Goal: Information Seeking & Learning: Learn about a topic

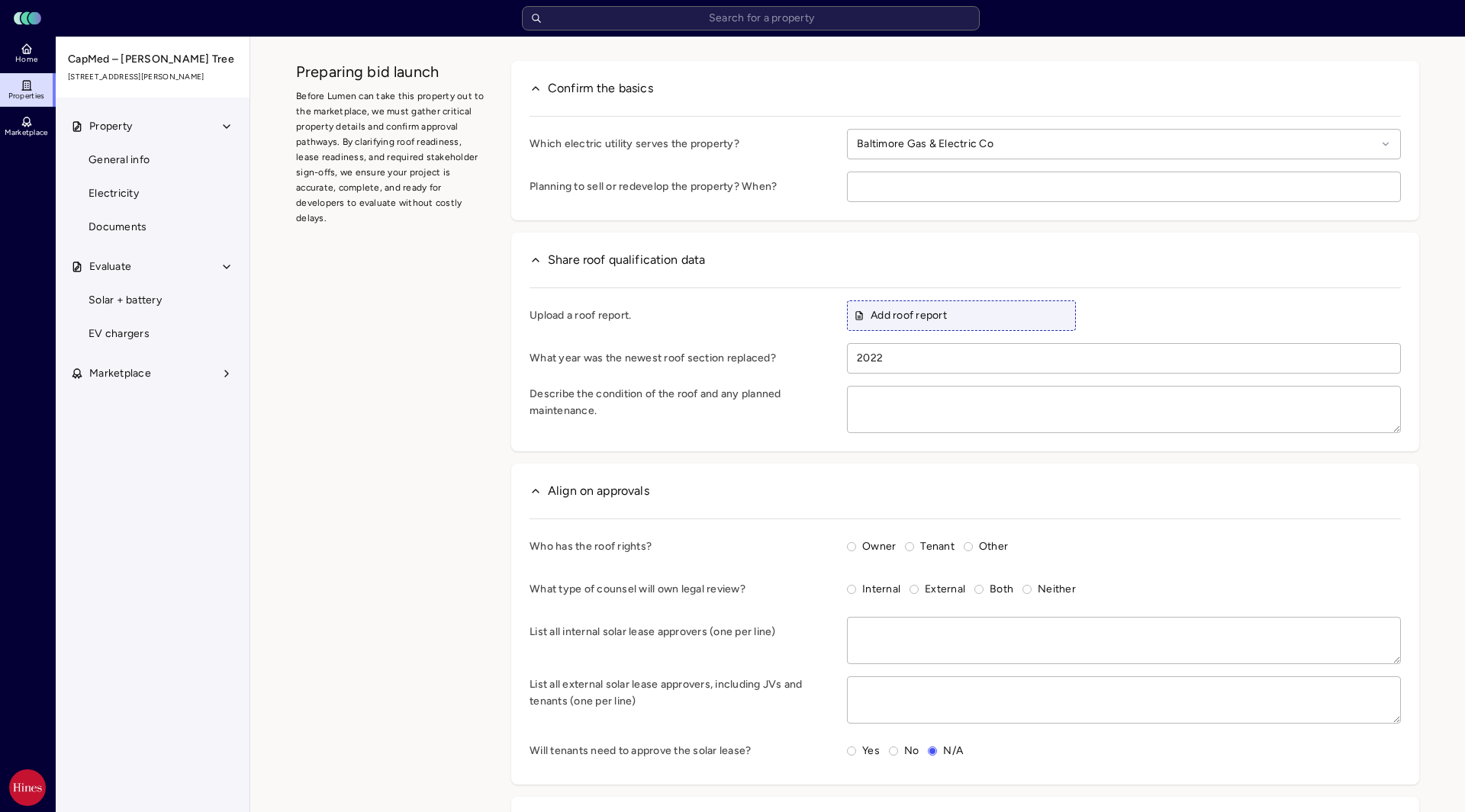
click at [35, 47] on link "Home" at bounding box center [28, 54] width 55 height 34
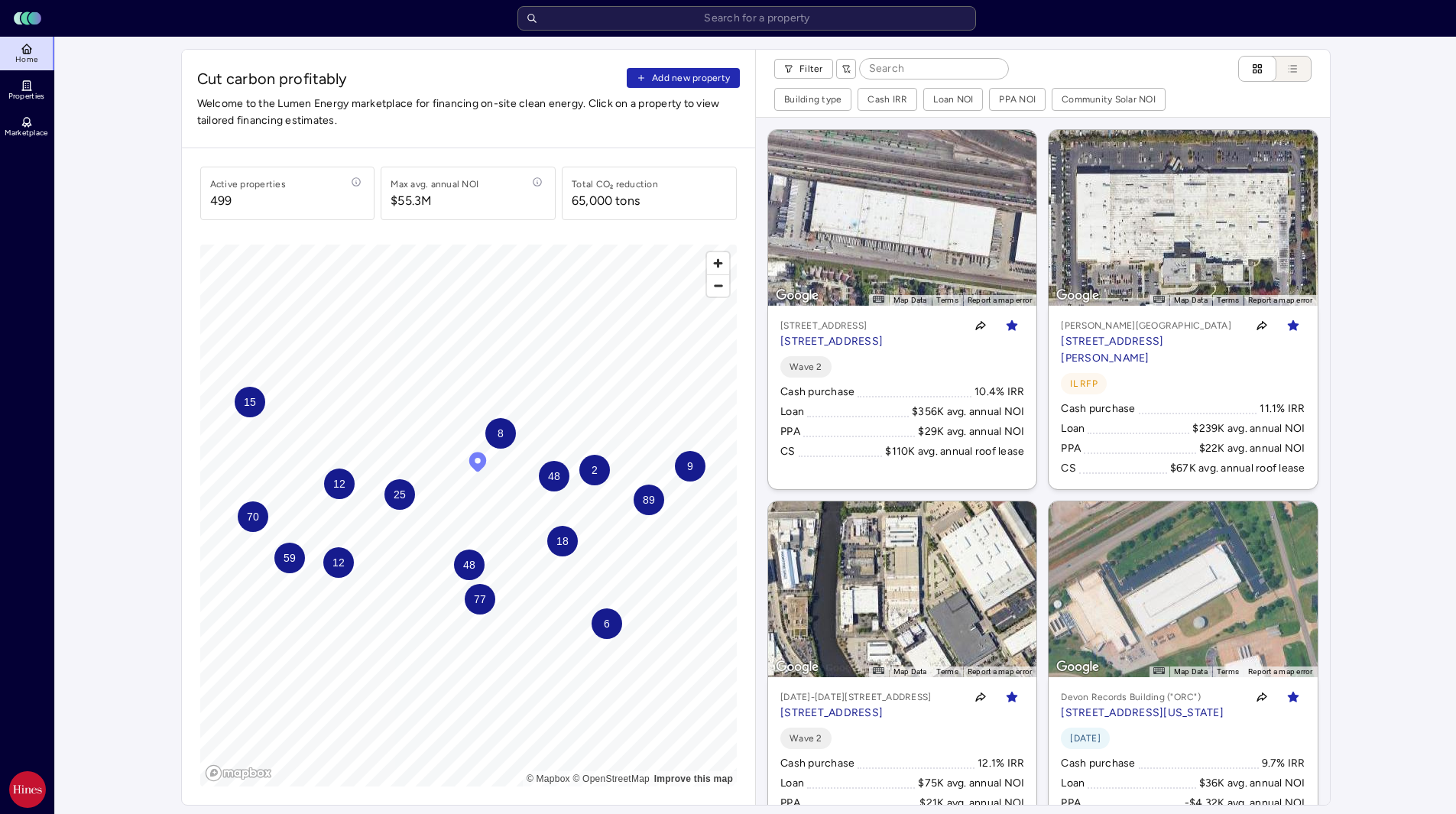
click at [263, 522] on div "70" at bounding box center [253, 517] width 31 height 31
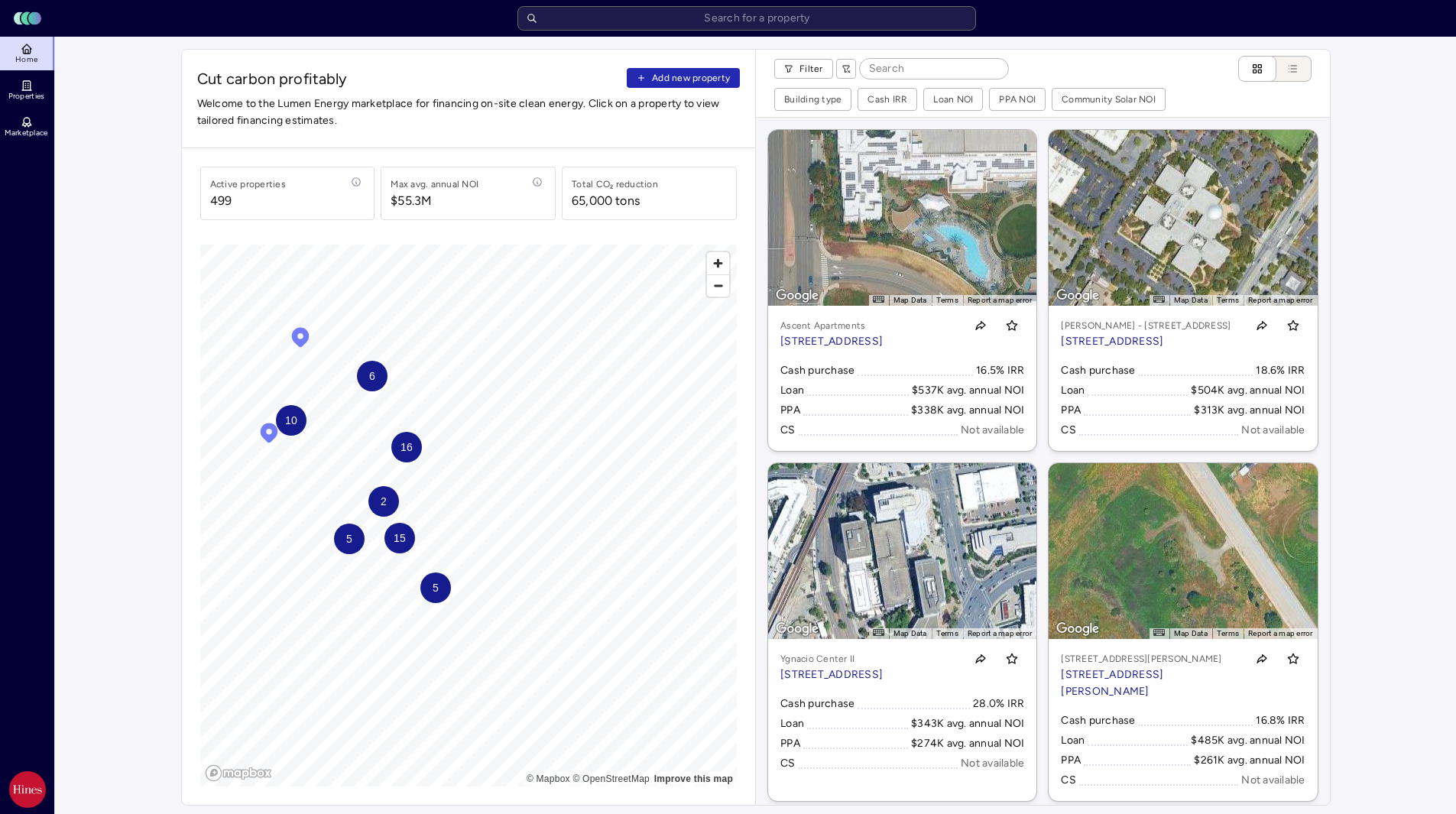
click at [430, 587] on div "5" at bounding box center [436, 588] width 31 height 31
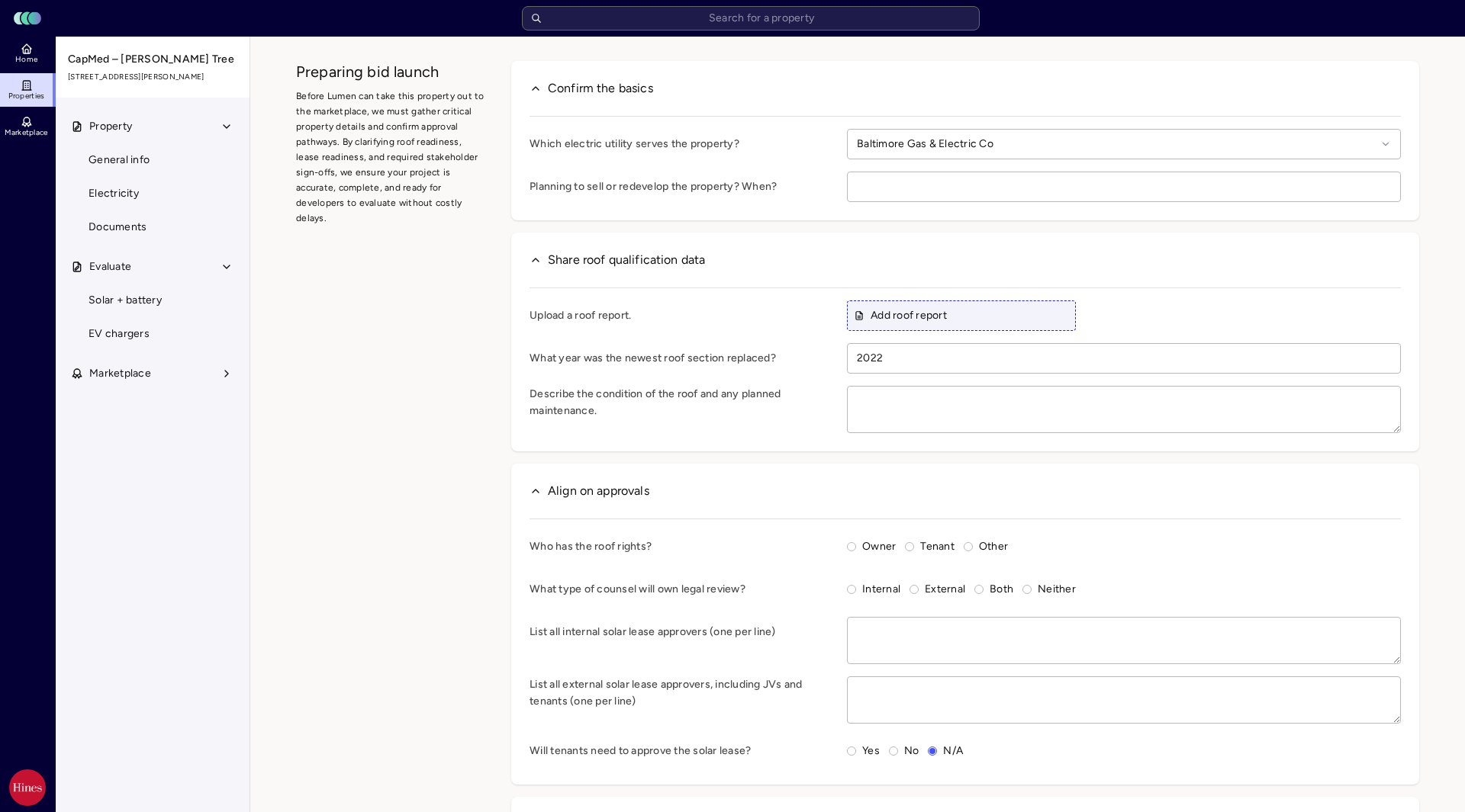
click at [30, 55] on span "Home" at bounding box center [26, 59] width 22 height 9
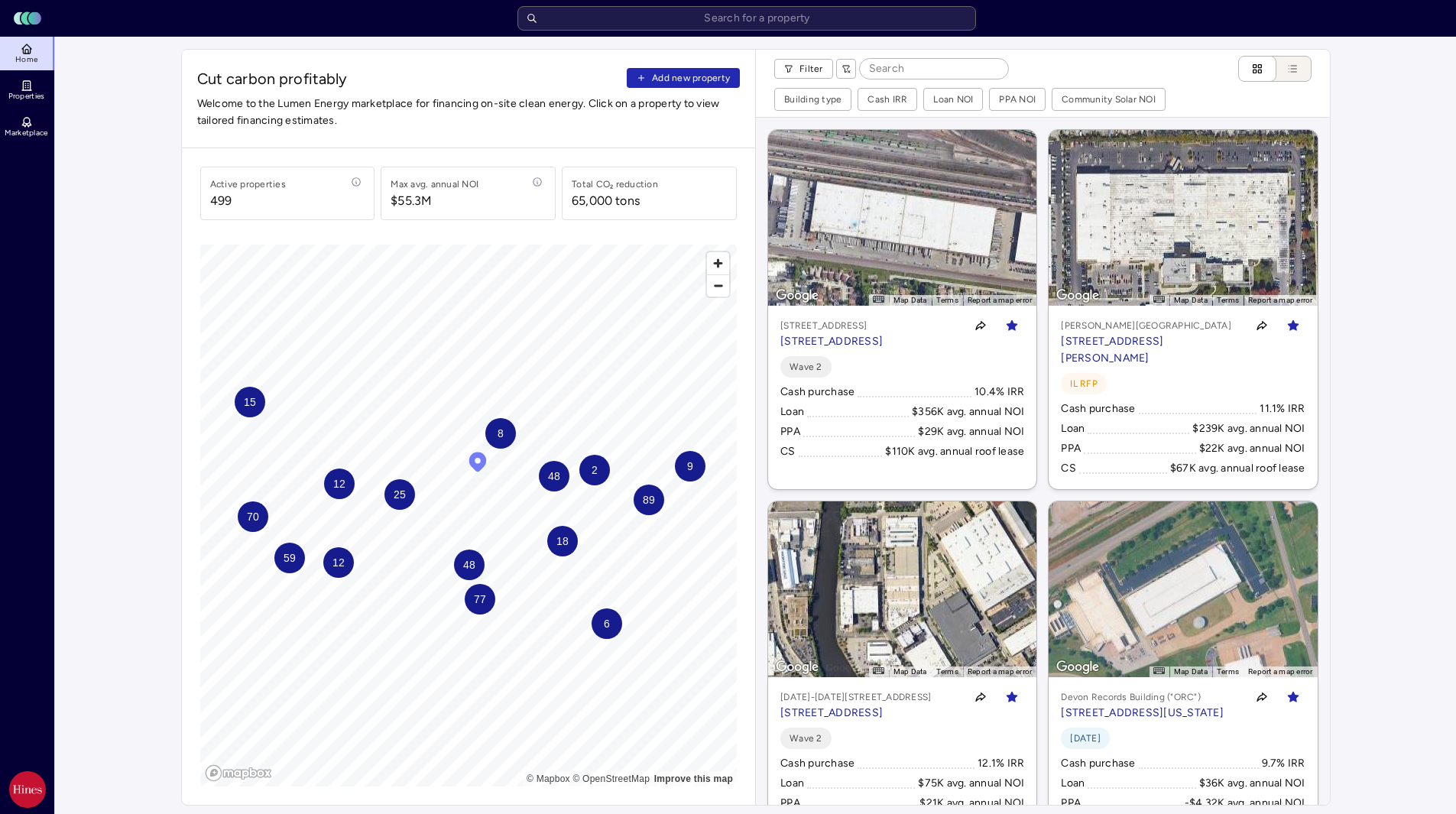
click at [295, 565] on span "59" at bounding box center [289, 559] width 12 height 17
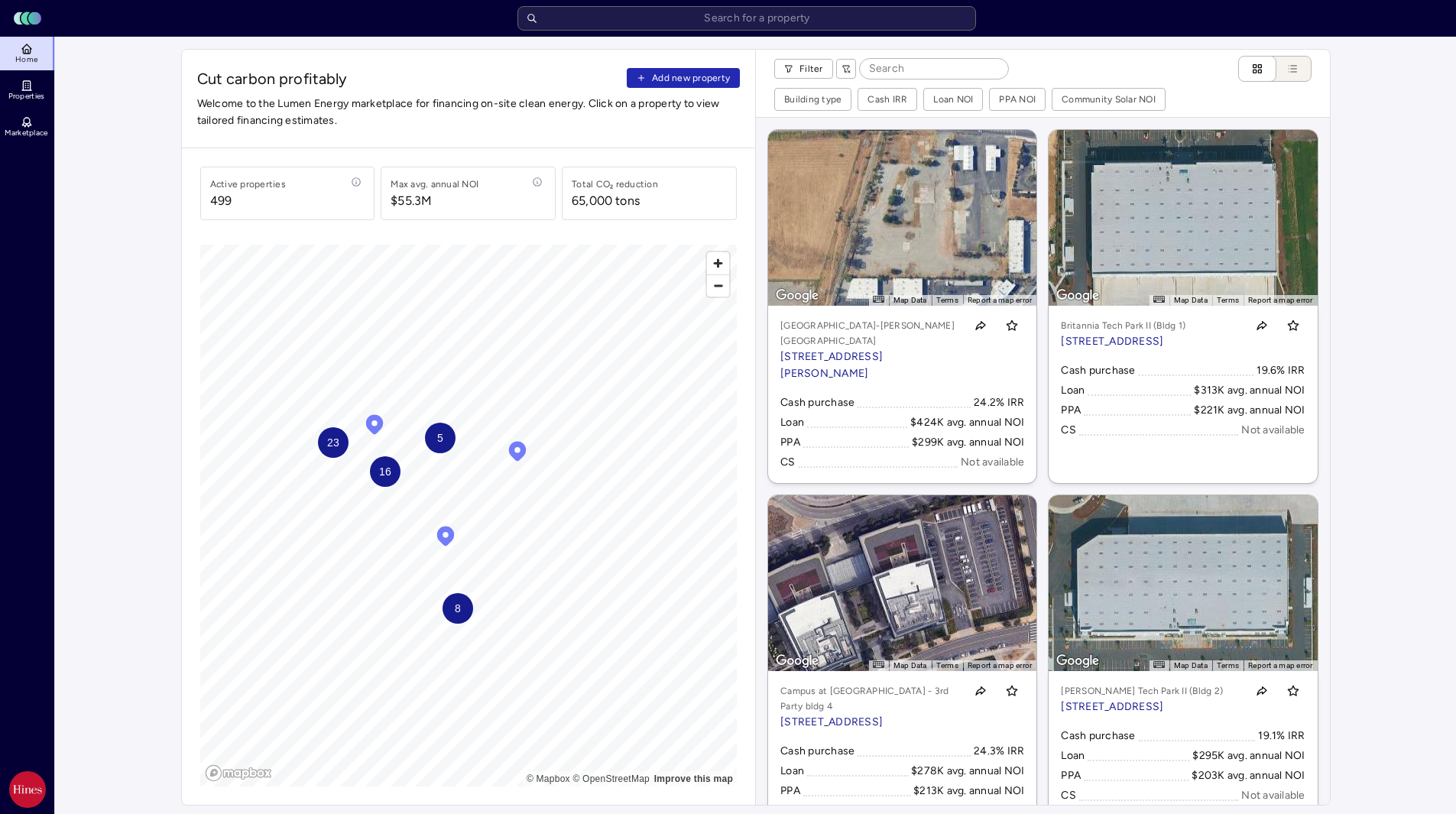
click at [462, 614] on div "8" at bounding box center [458, 609] width 31 height 31
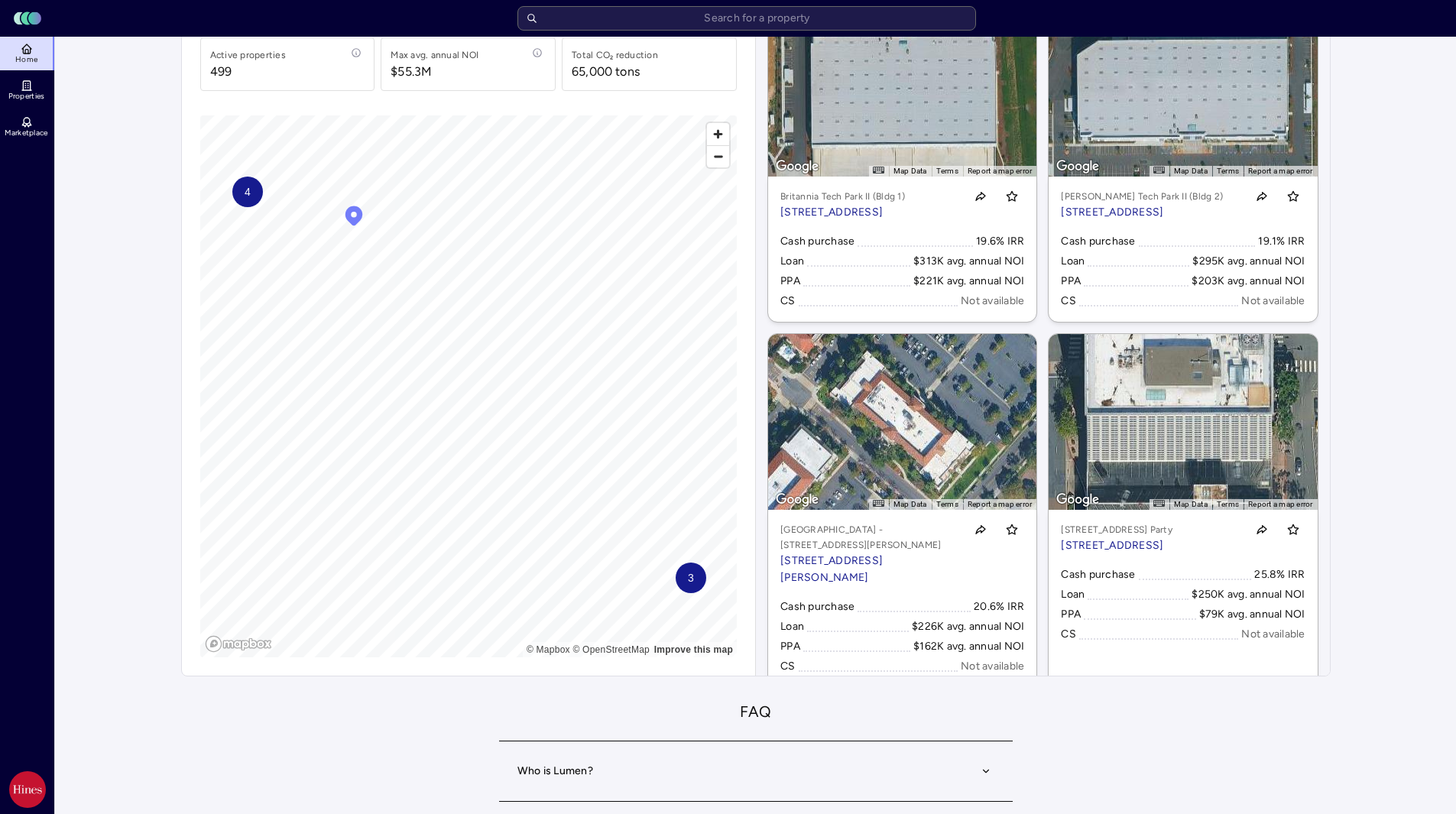
click at [1113, 209] on p "[STREET_ADDRESS]" at bounding box center [1142, 213] width 162 height 17
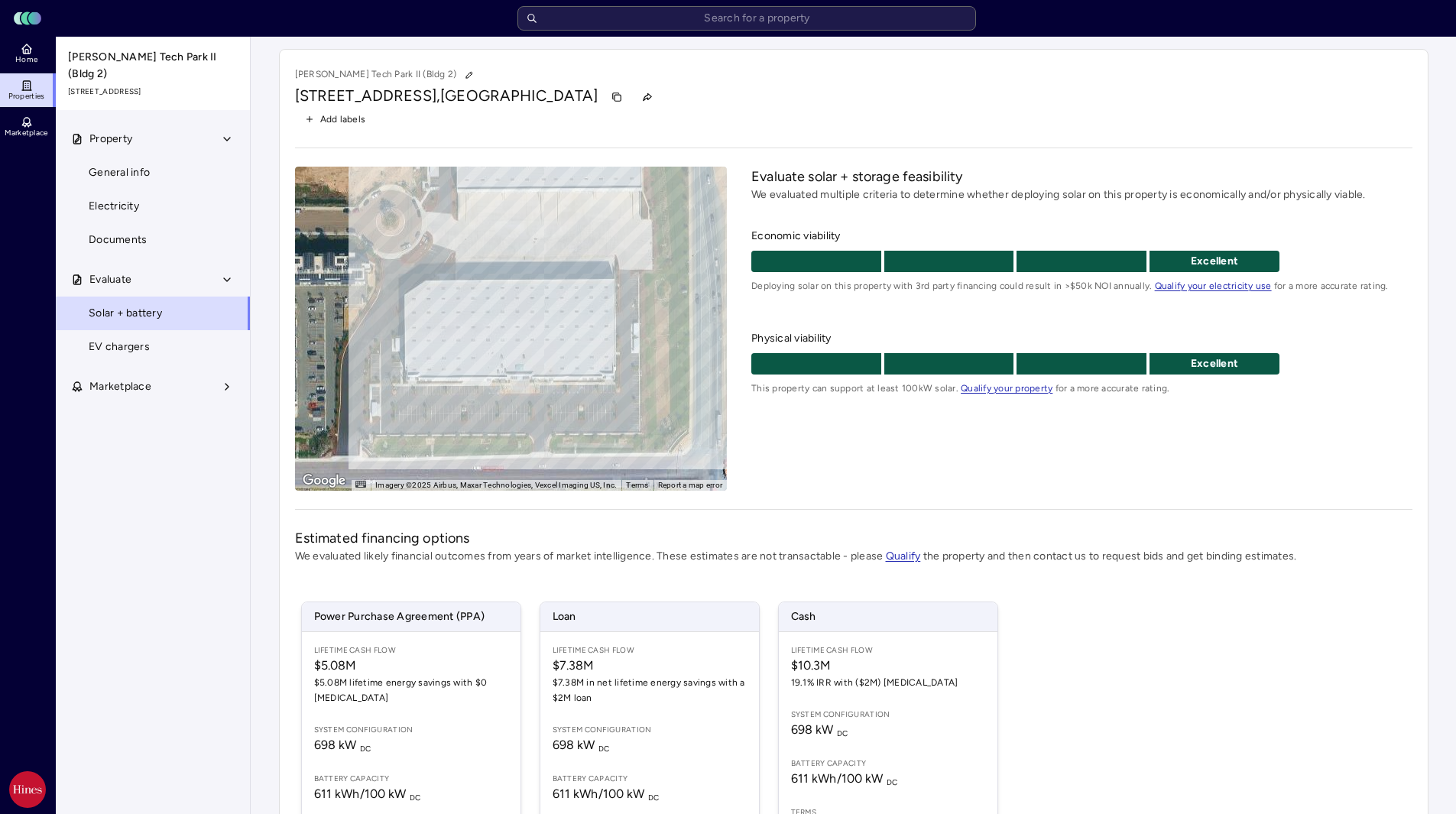
scroll to position [129, 0]
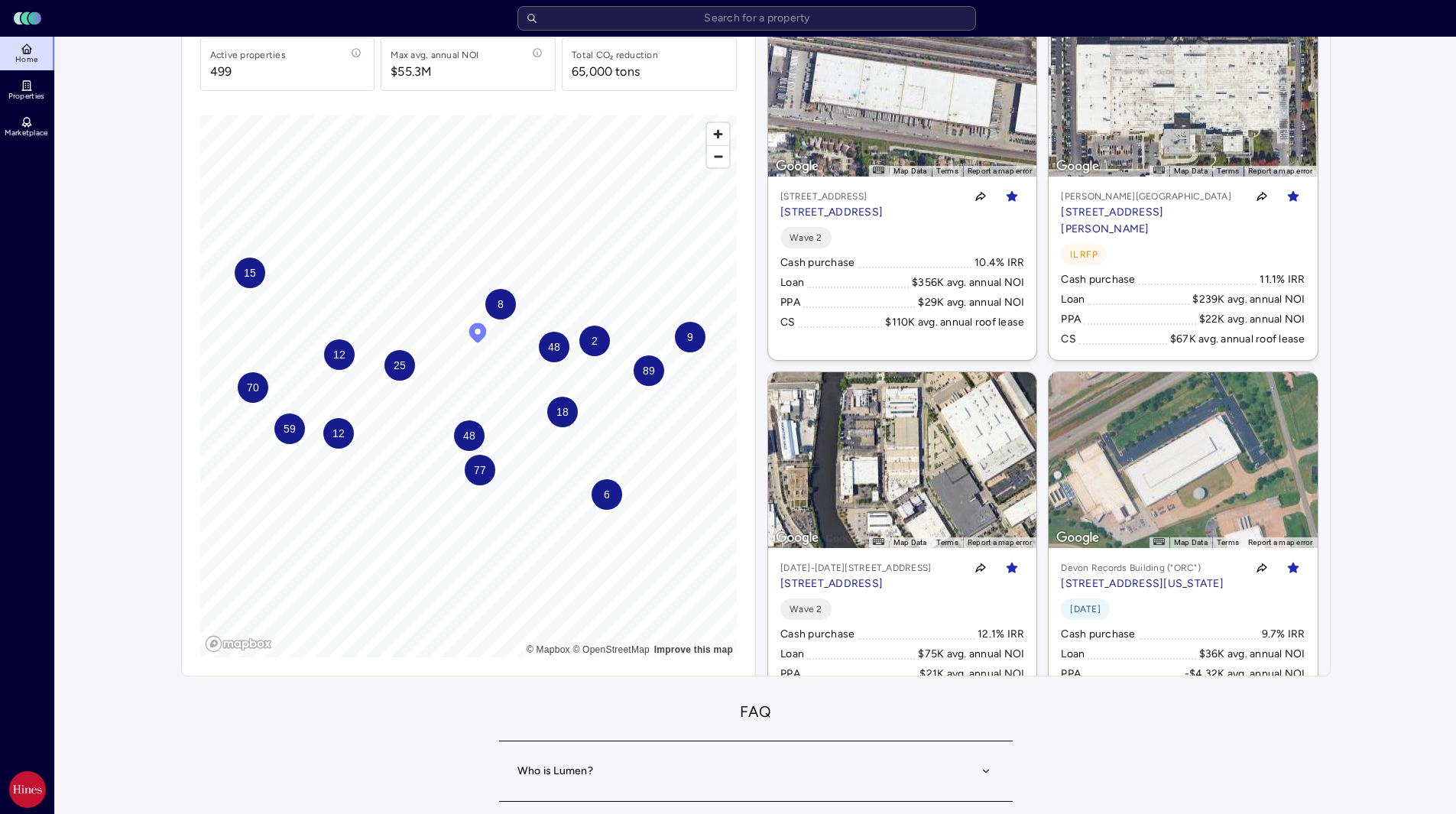
click at [474, 469] on span "77" at bounding box center [479, 471] width 12 height 17
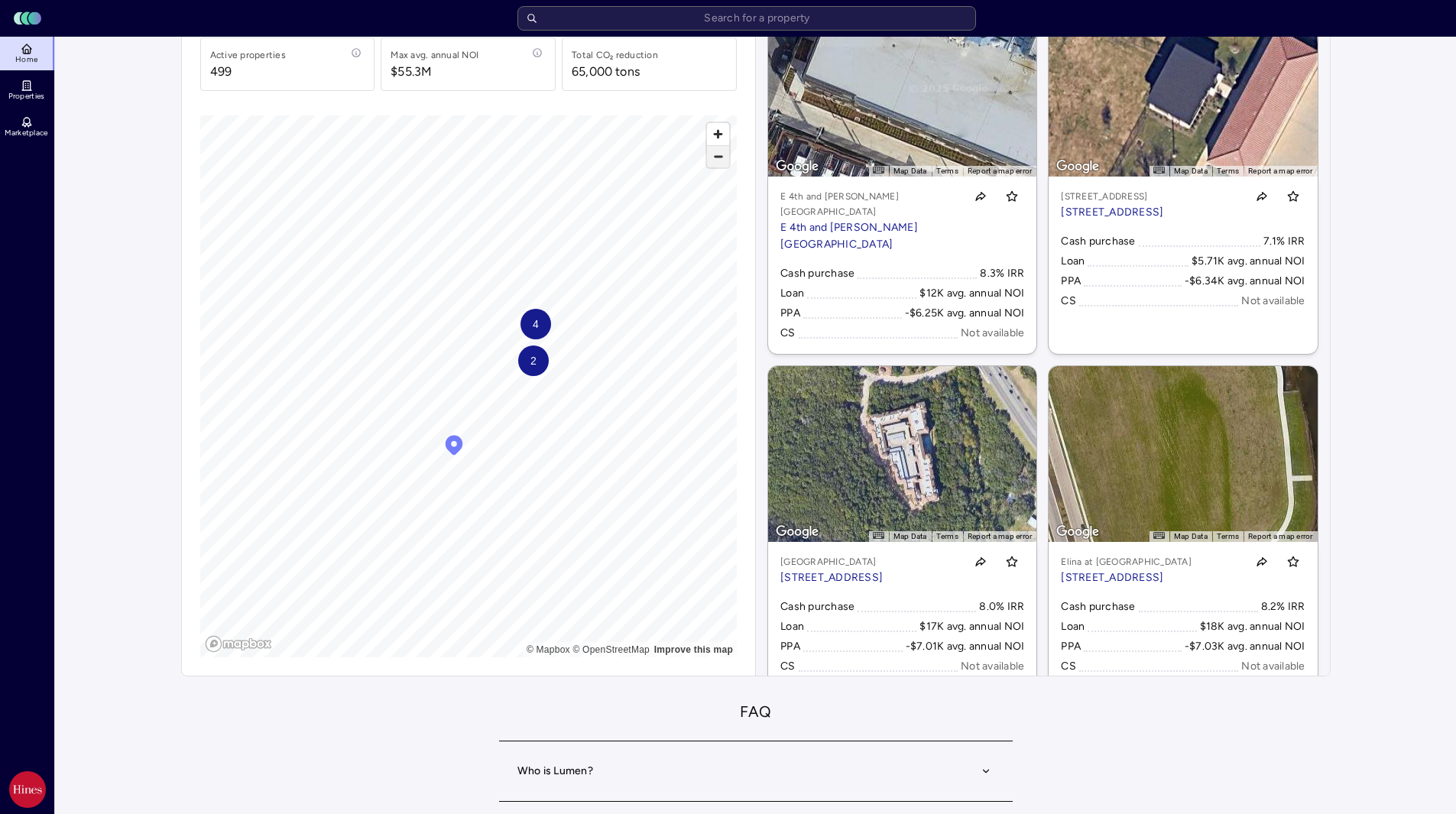
click at [723, 164] on span "Zoom out" at bounding box center [718, 157] width 22 height 22
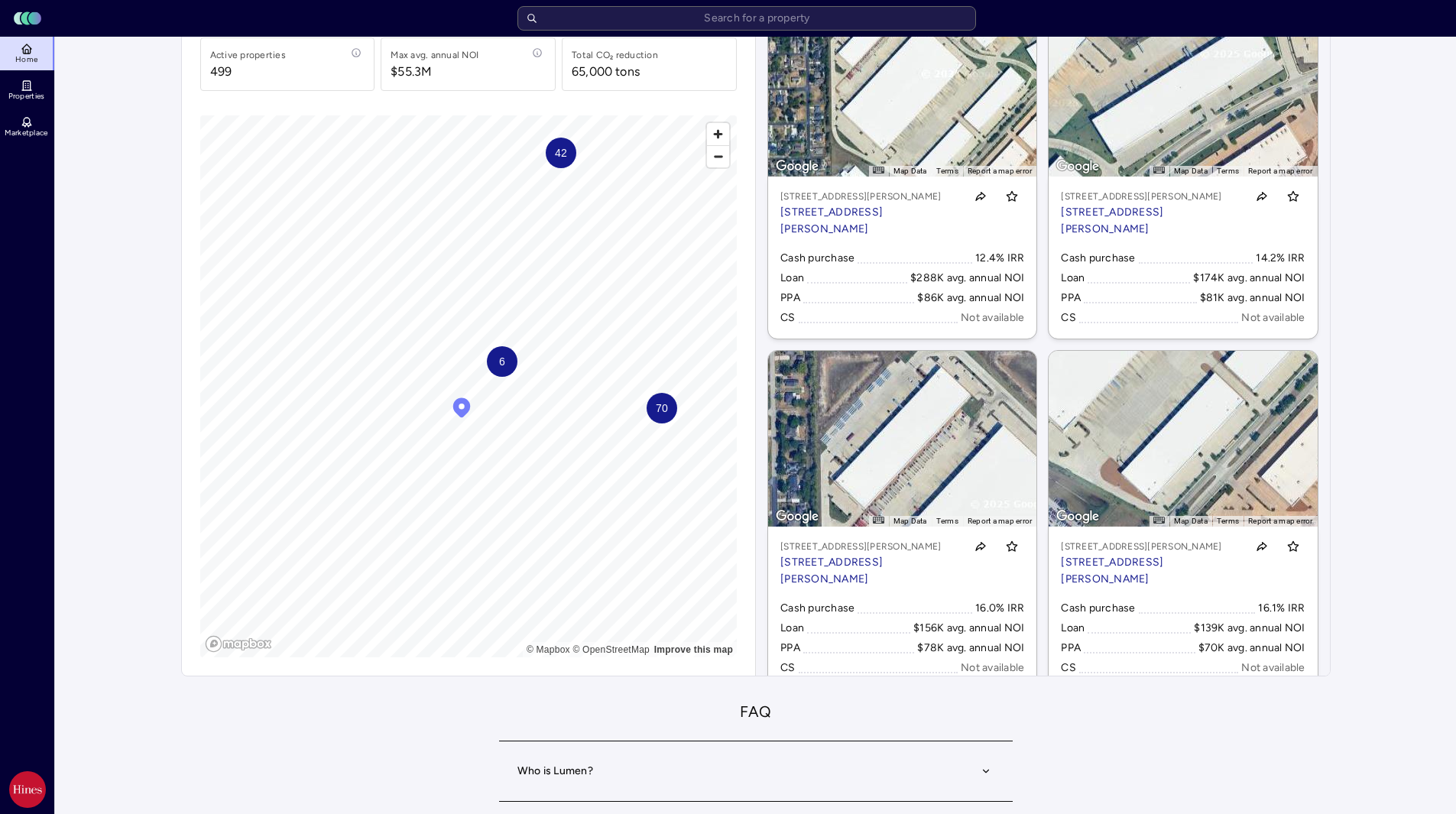
click at [467, 420] on div "Map marker" at bounding box center [462, 410] width 23 height 28
click at [460, 406] on icon "Map marker" at bounding box center [462, 407] width 23 height 23
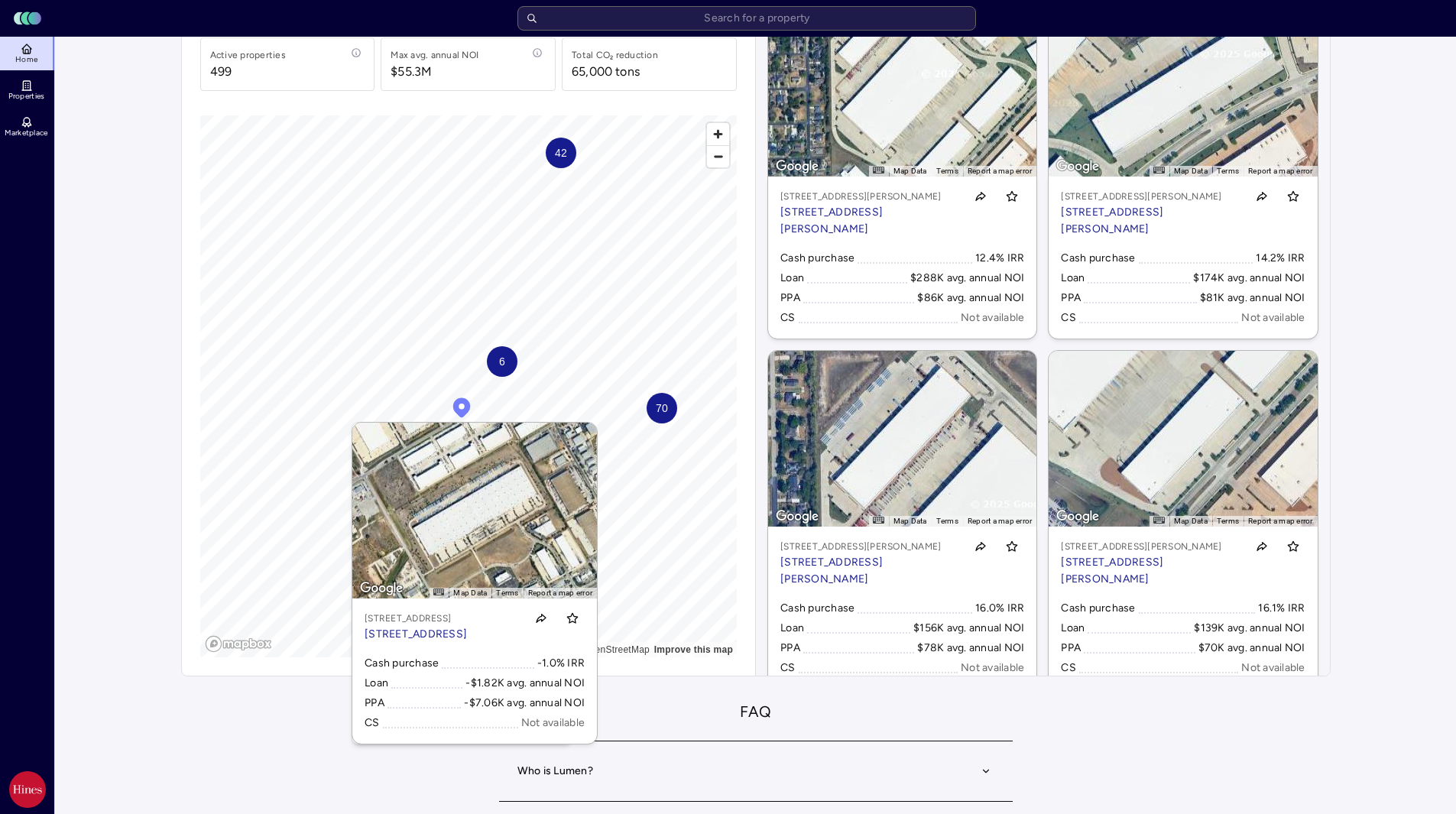
click at [447, 643] on p "[STREET_ADDRESS]" at bounding box center [416, 635] width 103 height 17
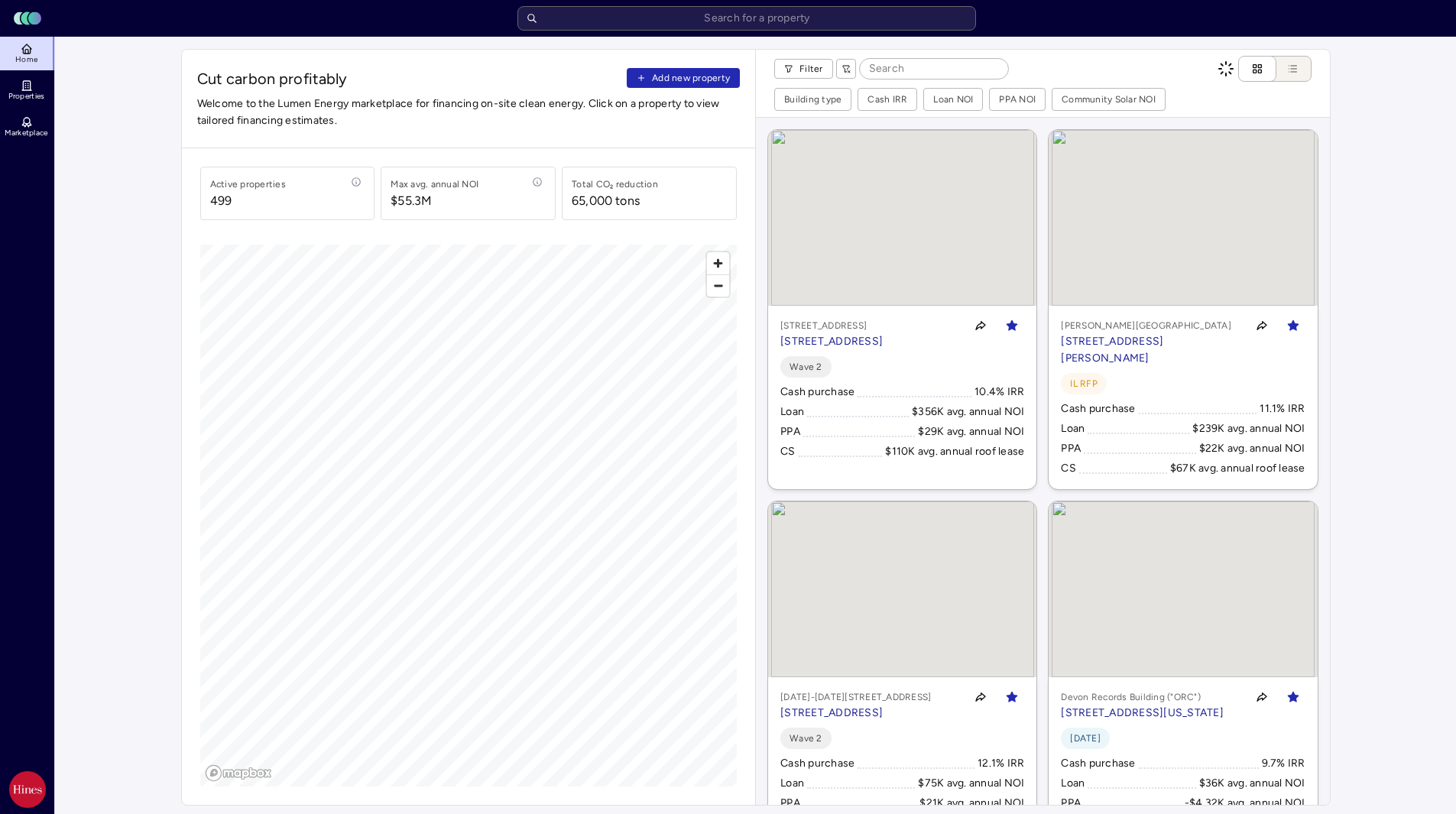
scroll to position [129, 0]
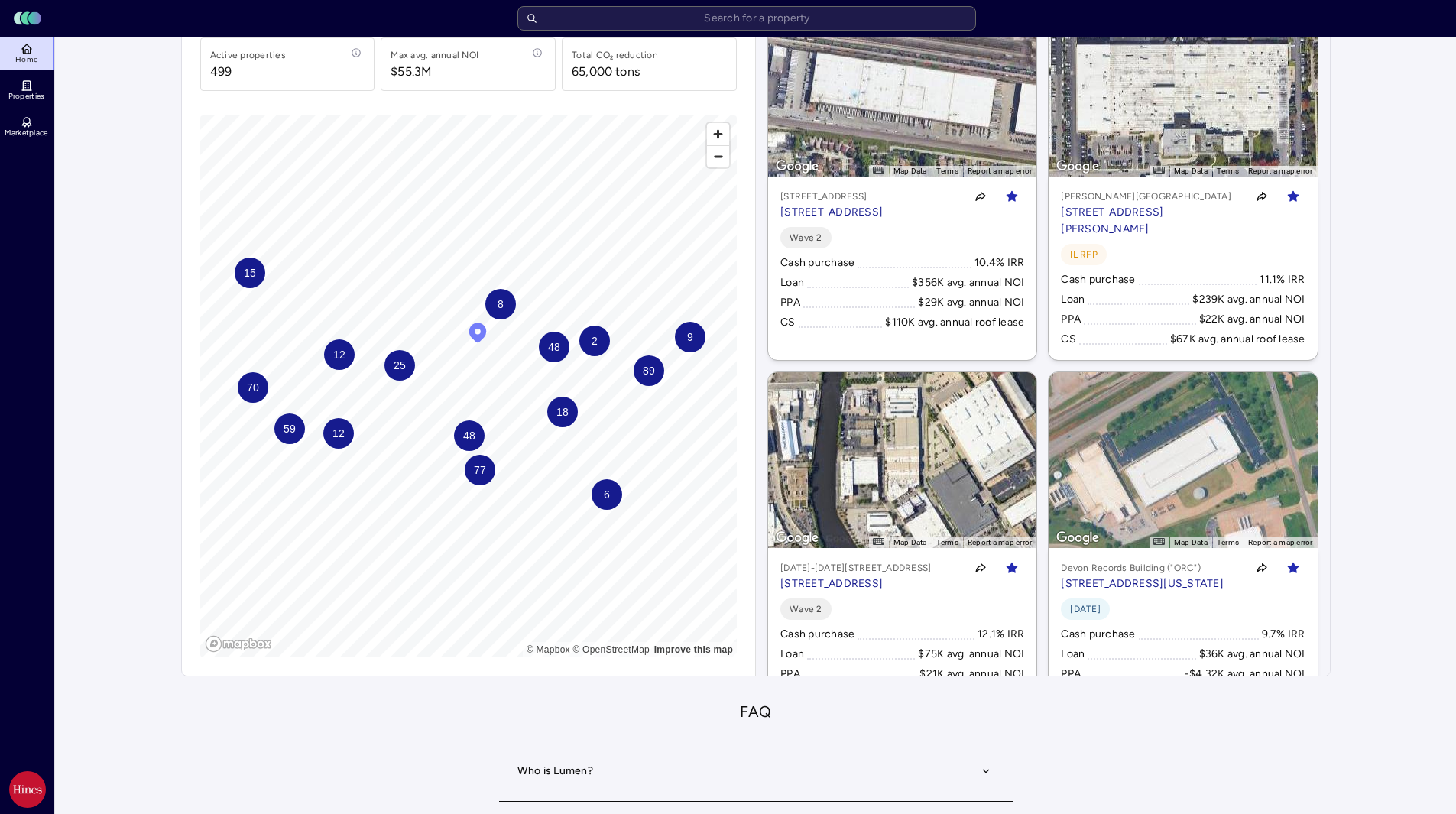
click at [261, 398] on div "70" at bounding box center [253, 388] width 31 height 31
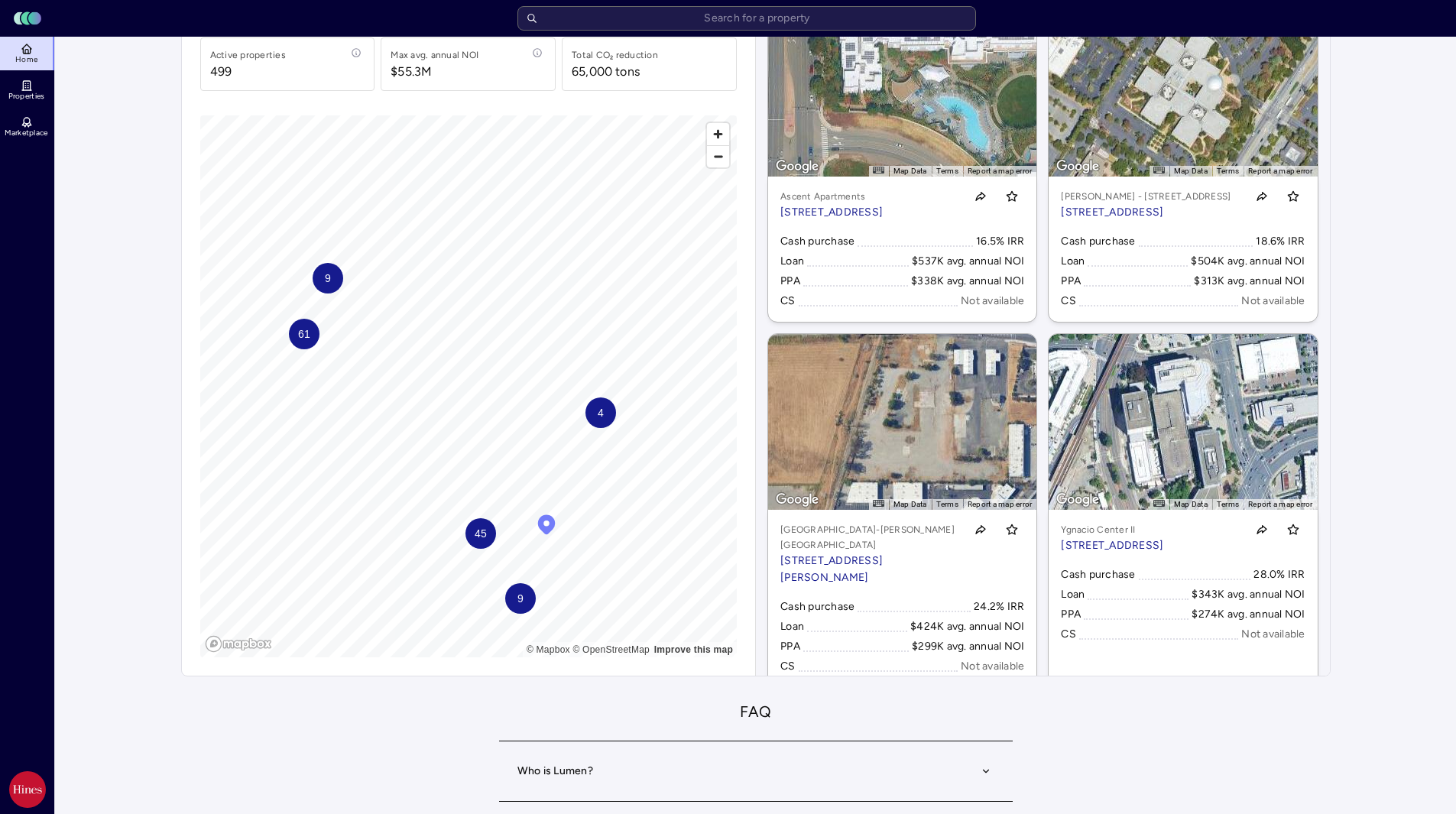
click at [484, 543] on div "45" at bounding box center [481, 534] width 31 height 31
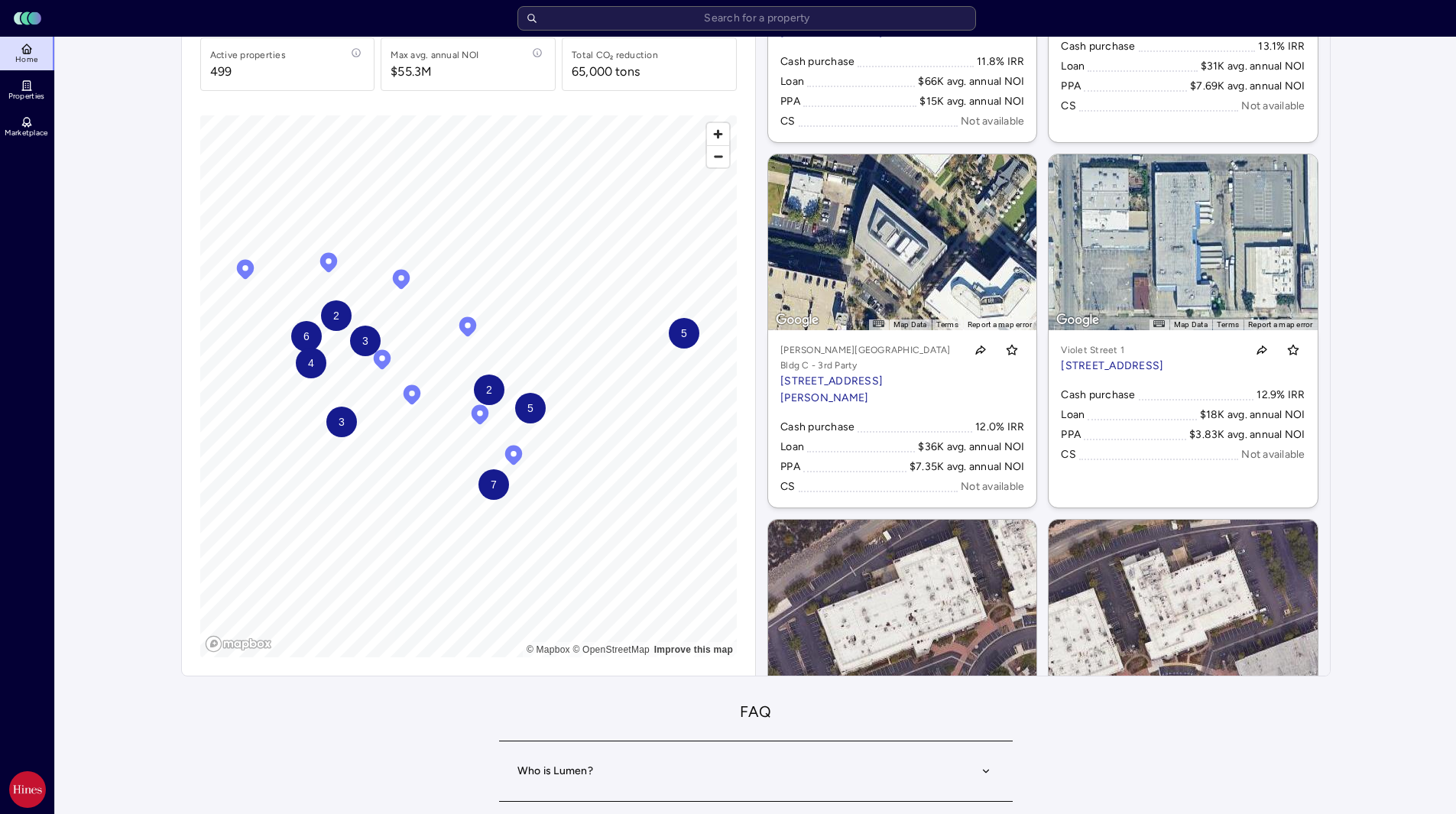
scroll to position [7547, 0]
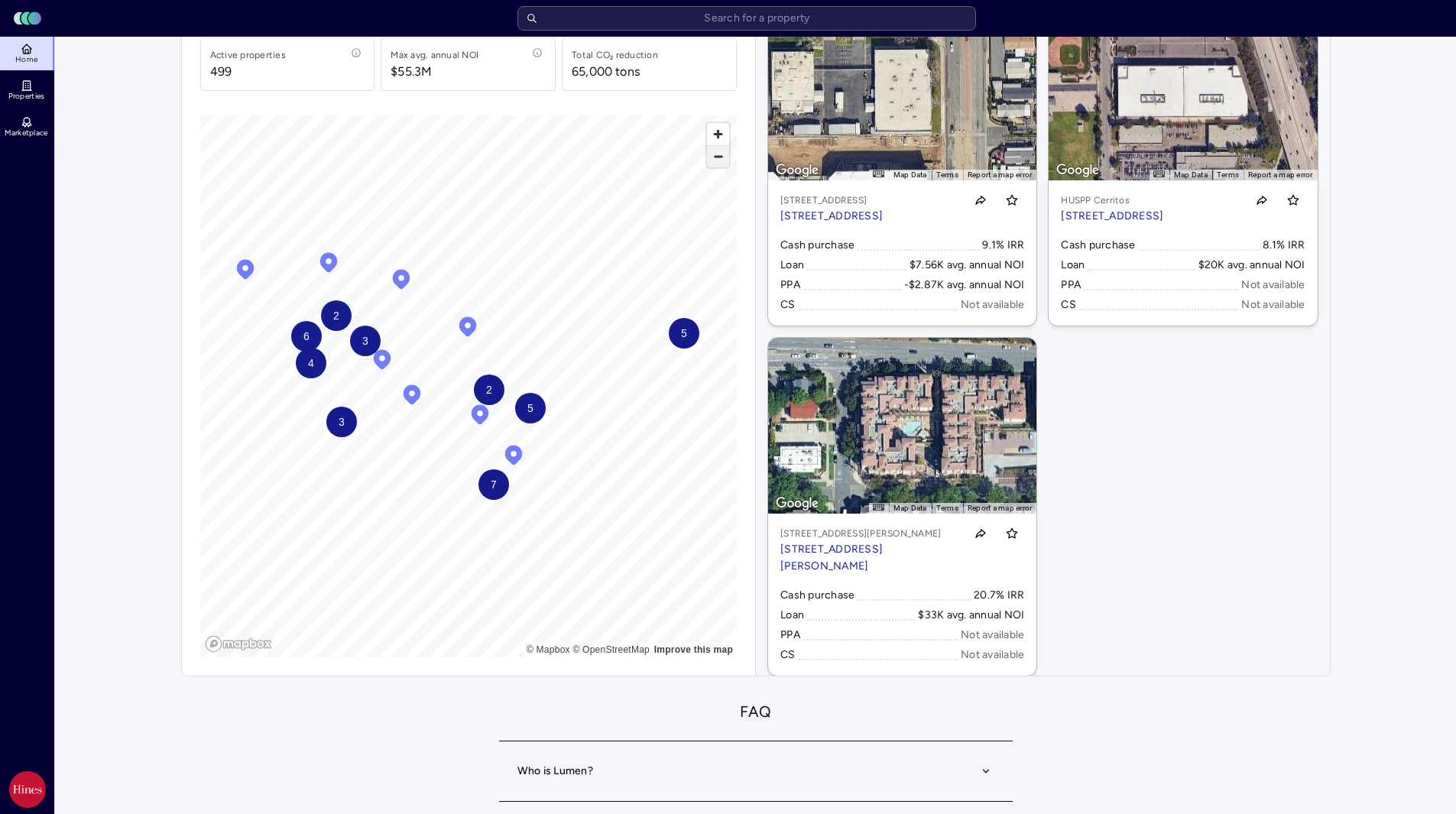
click at [722, 164] on span "Zoom out" at bounding box center [718, 157] width 22 height 22
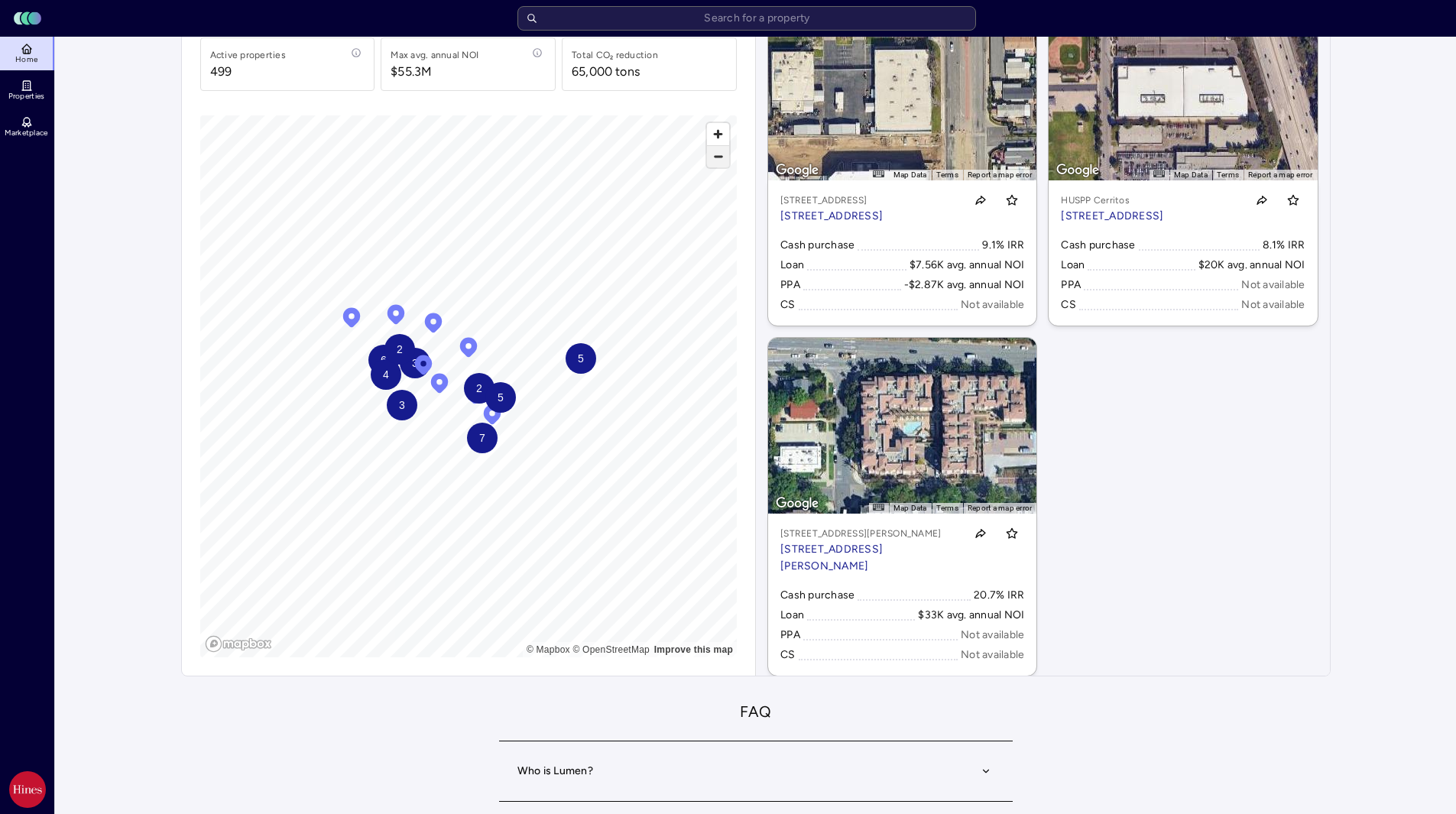
click at [722, 164] on span "Zoom out" at bounding box center [718, 157] width 22 height 22
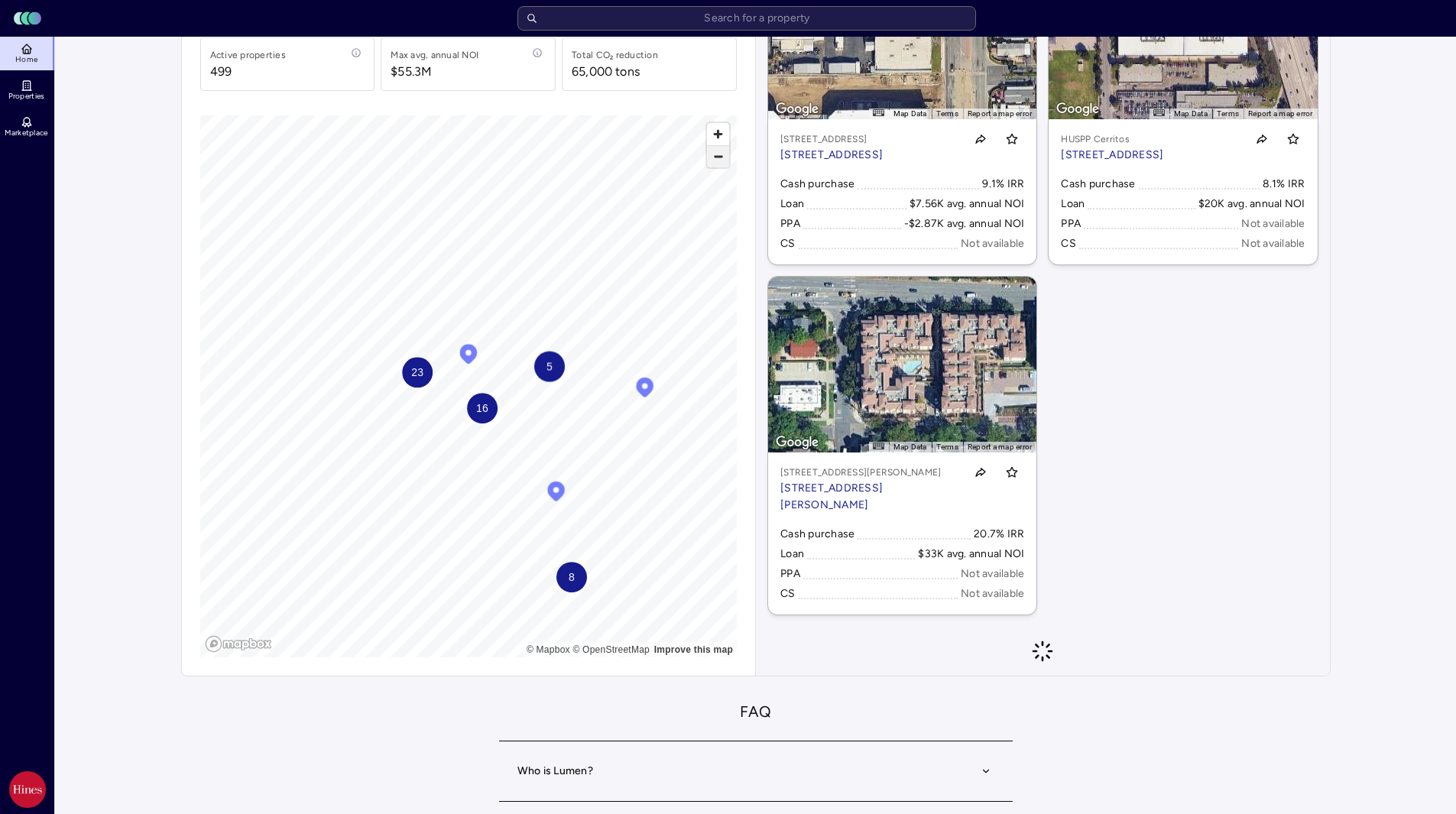
click at [720, 164] on span "Zoom out" at bounding box center [718, 157] width 22 height 22
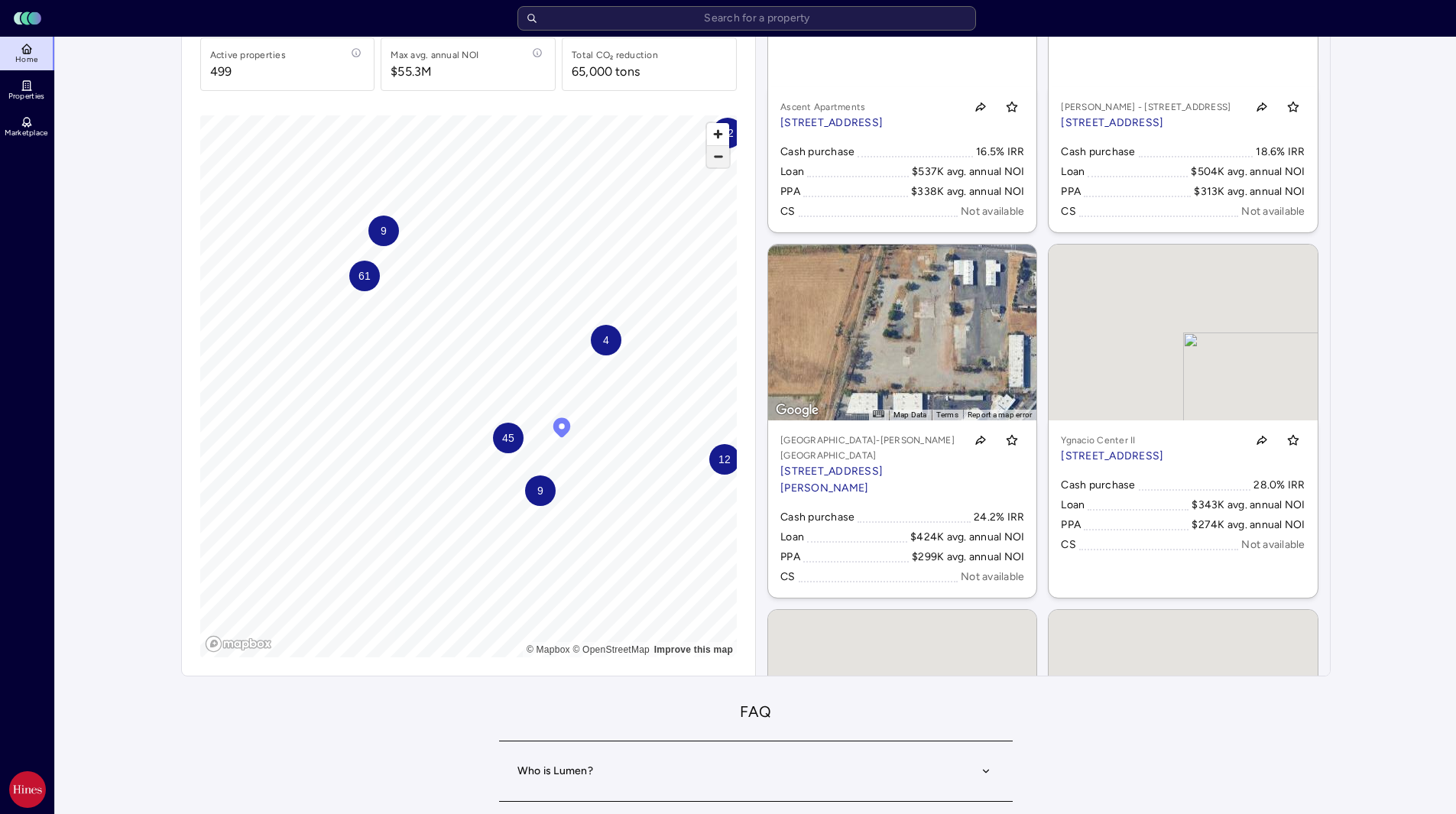
scroll to position [440, 0]
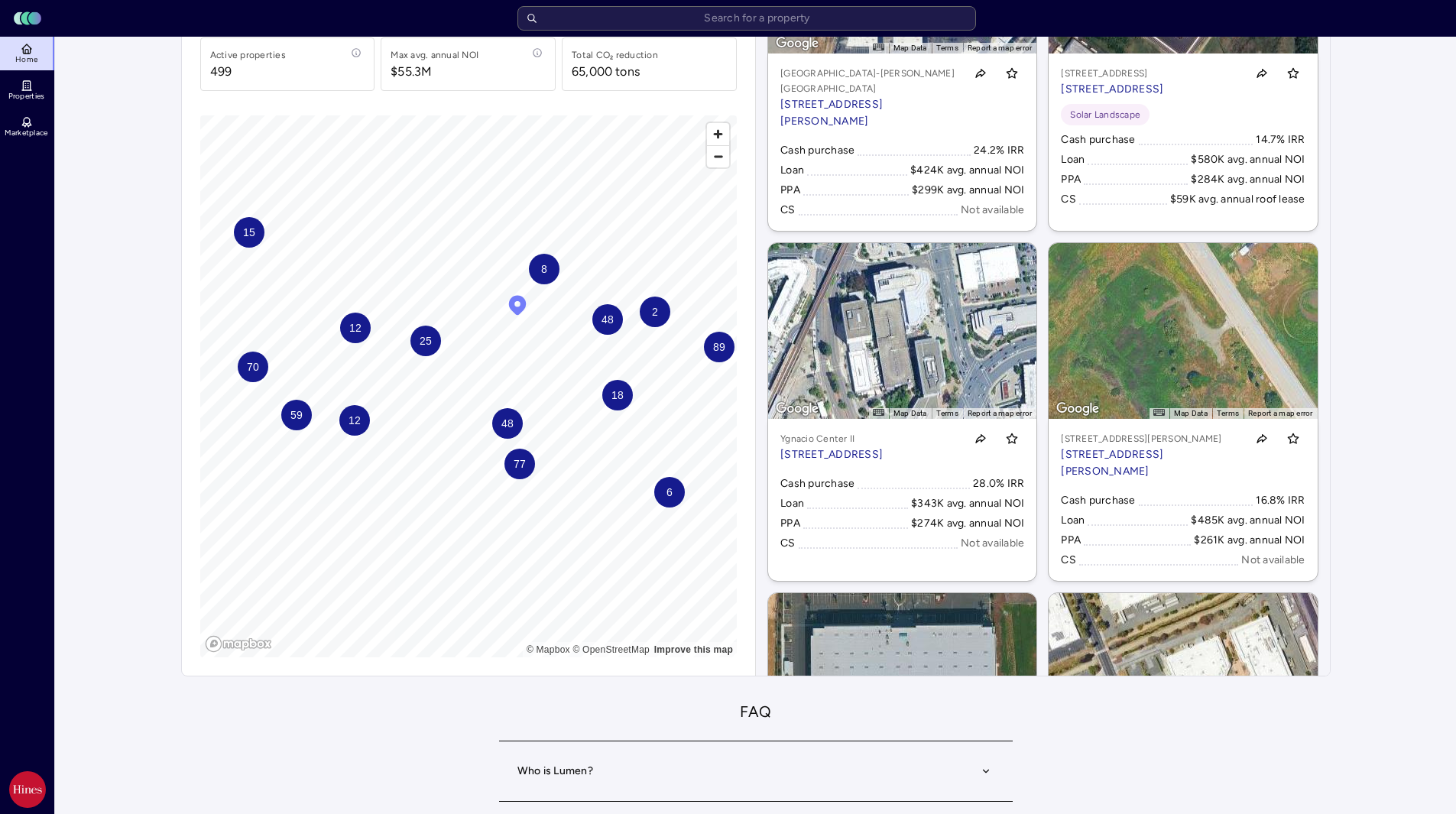
click at [436, 343] on div "25" at bounding box center [426, 341] width 31 height 31
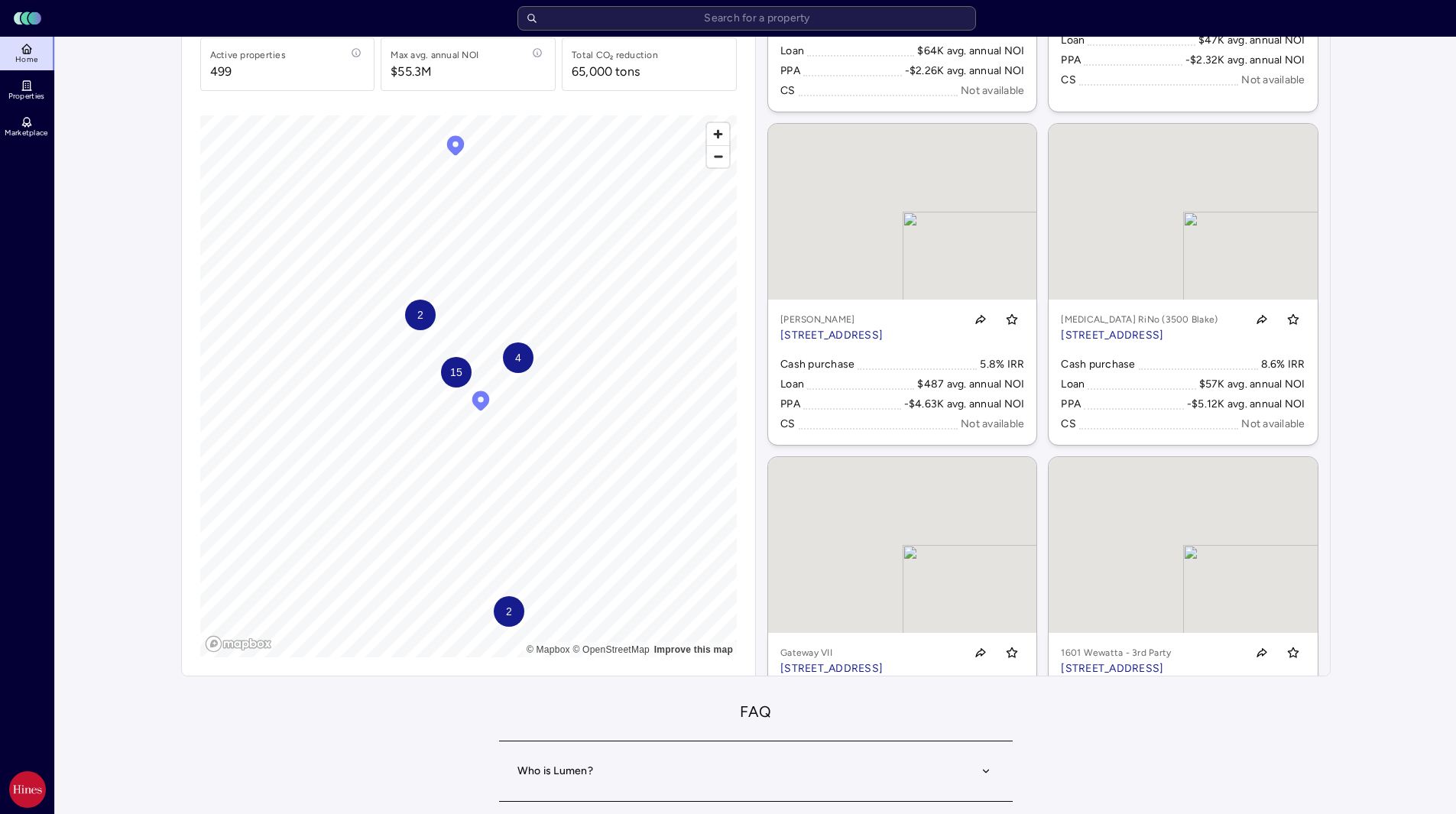
scroll to position [1576, 0]
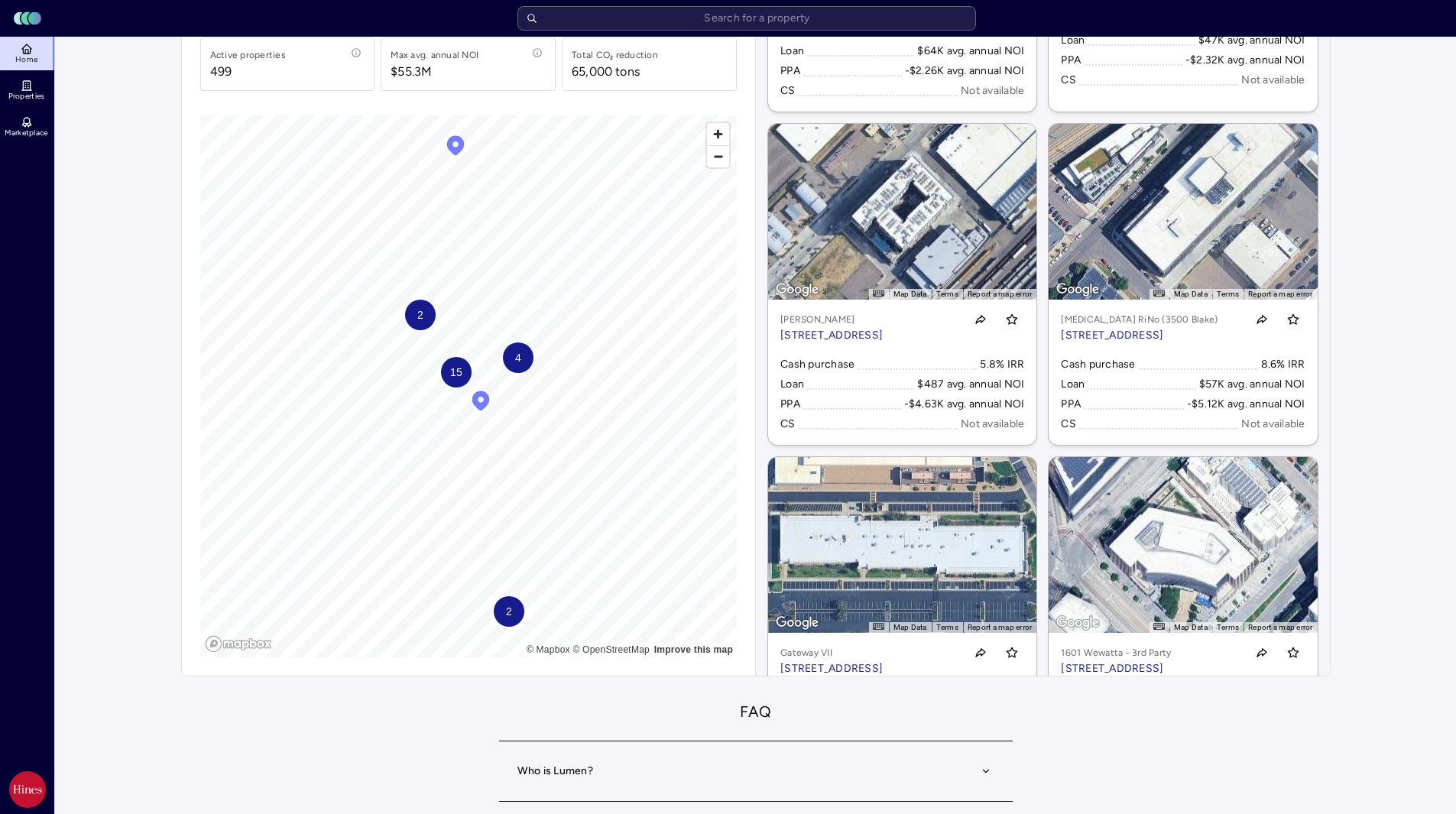
click at [421, 319] on span "2" at bounding box center [420, 315] width 6 height 17
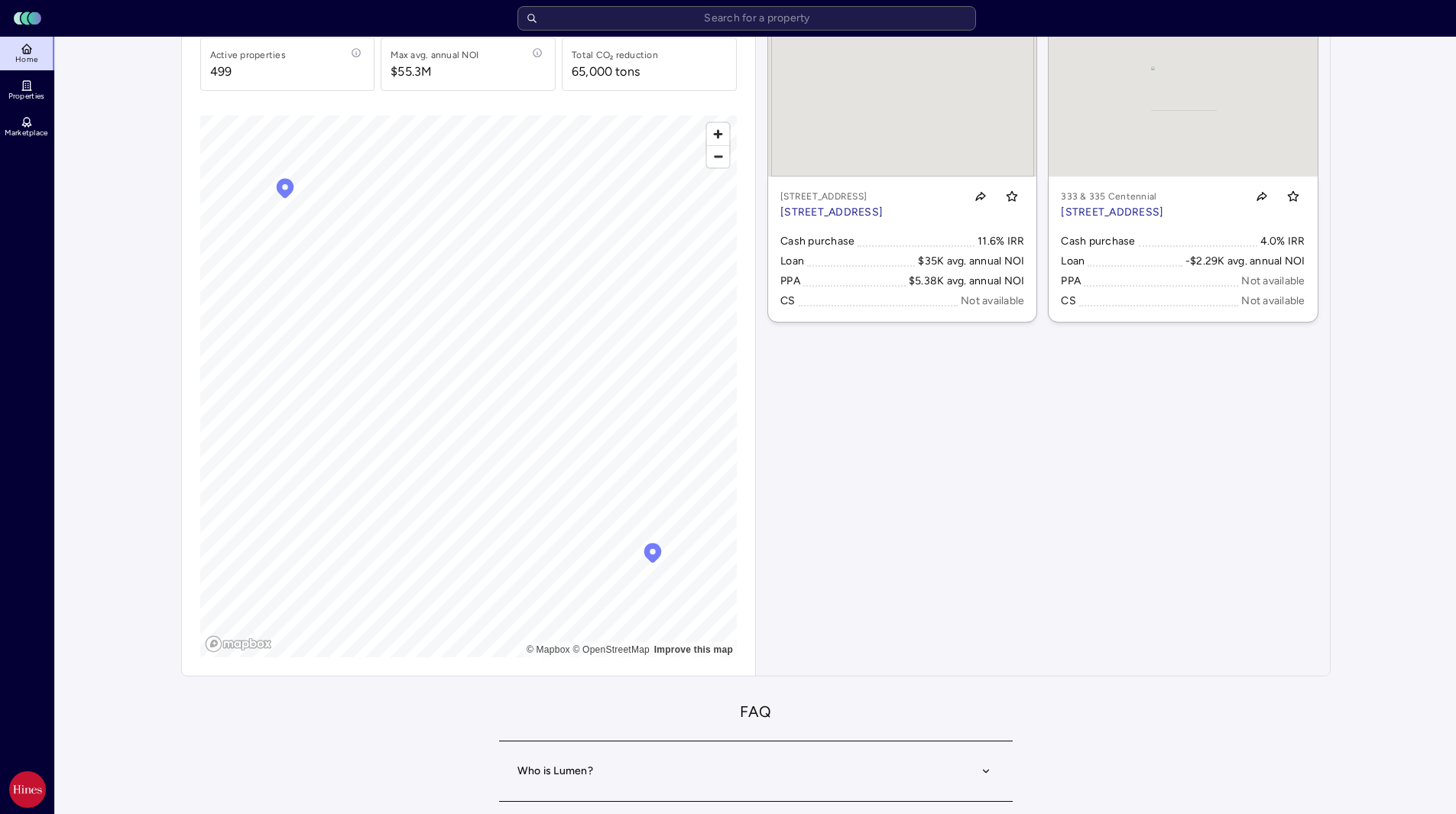
scroll to position [0, 0]
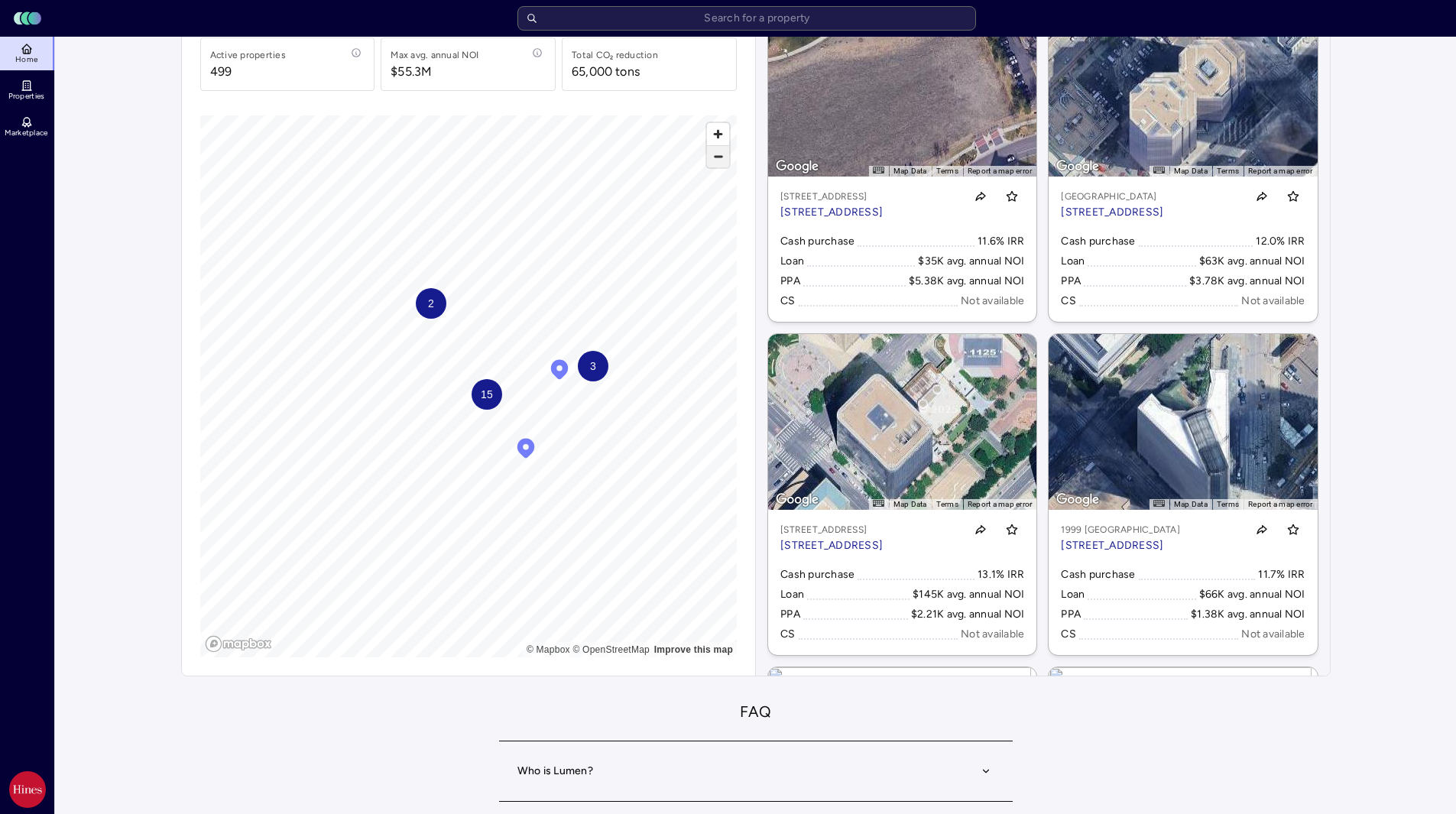
click at [722, 163] on span "Zoom out" at bounding box center [718, 157] width 22 height 22
click at [716, 160] on span "Zoom out" at bounding box center [718, 157] width 22 height 22
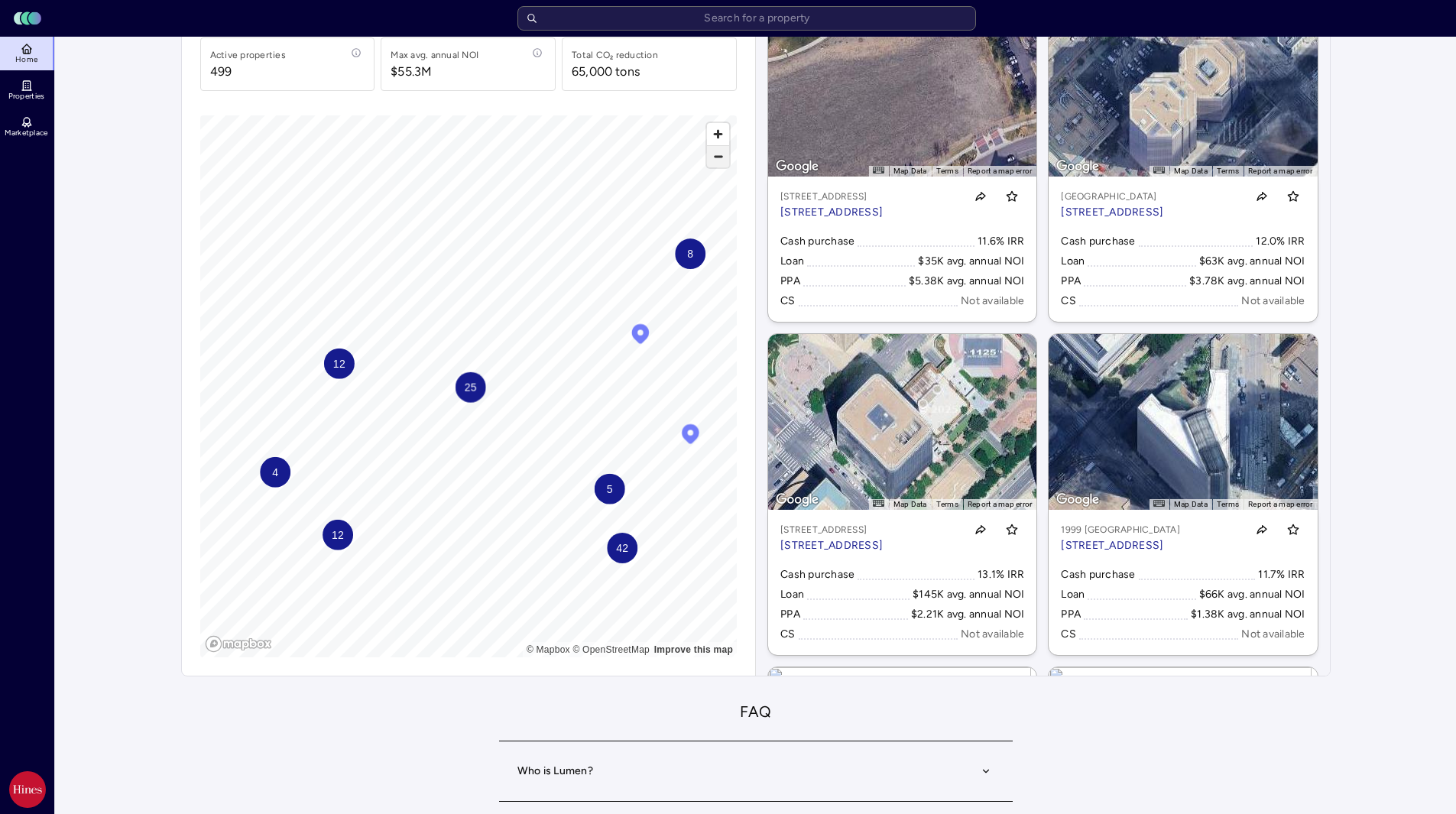
click at [716, 160] on span "Zoom out" at bounding box center [718, 157] width 22 height 22
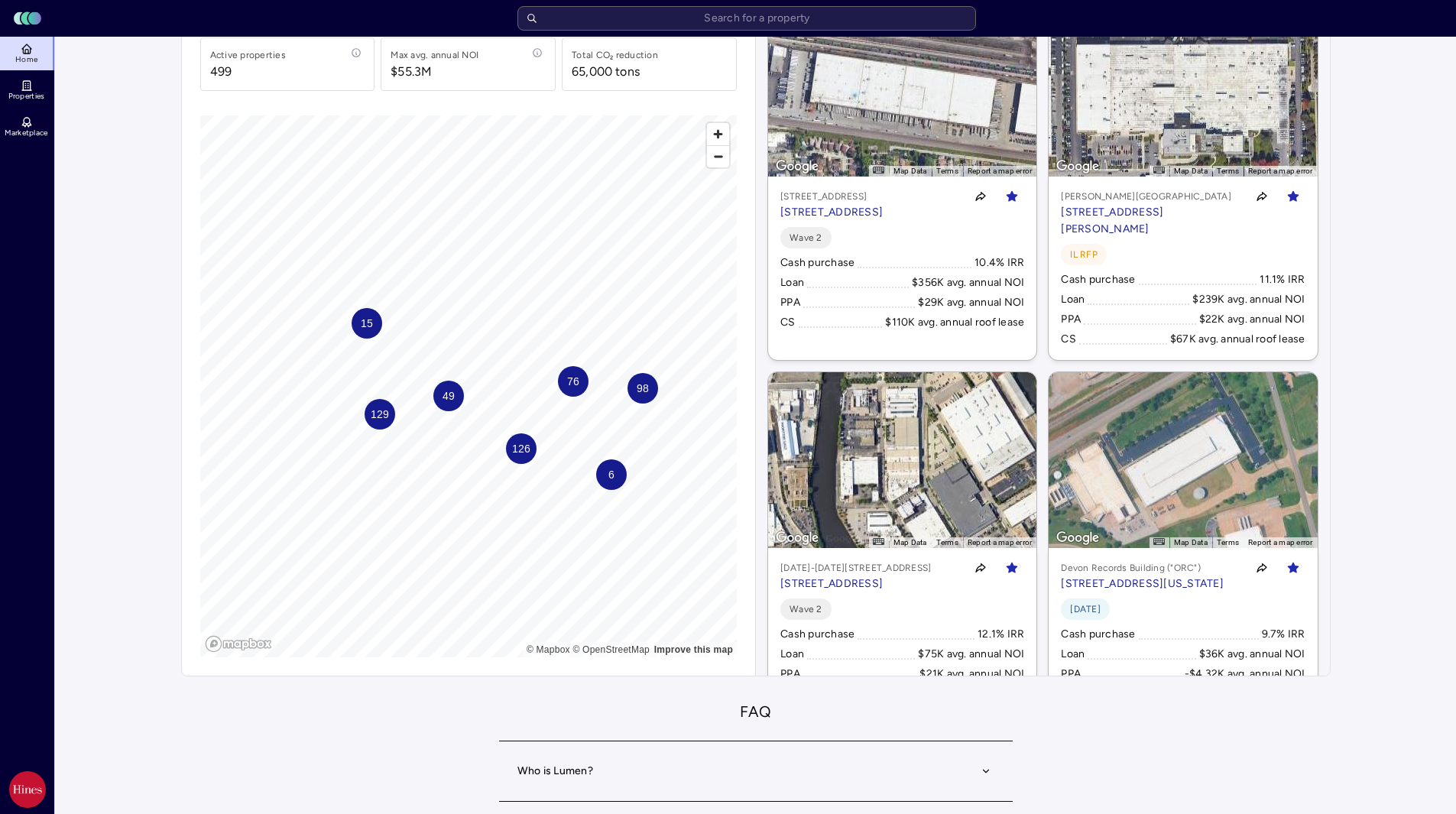
click at [644, 400] on div "98" at bounding box center [643, 389] width 31 height 31
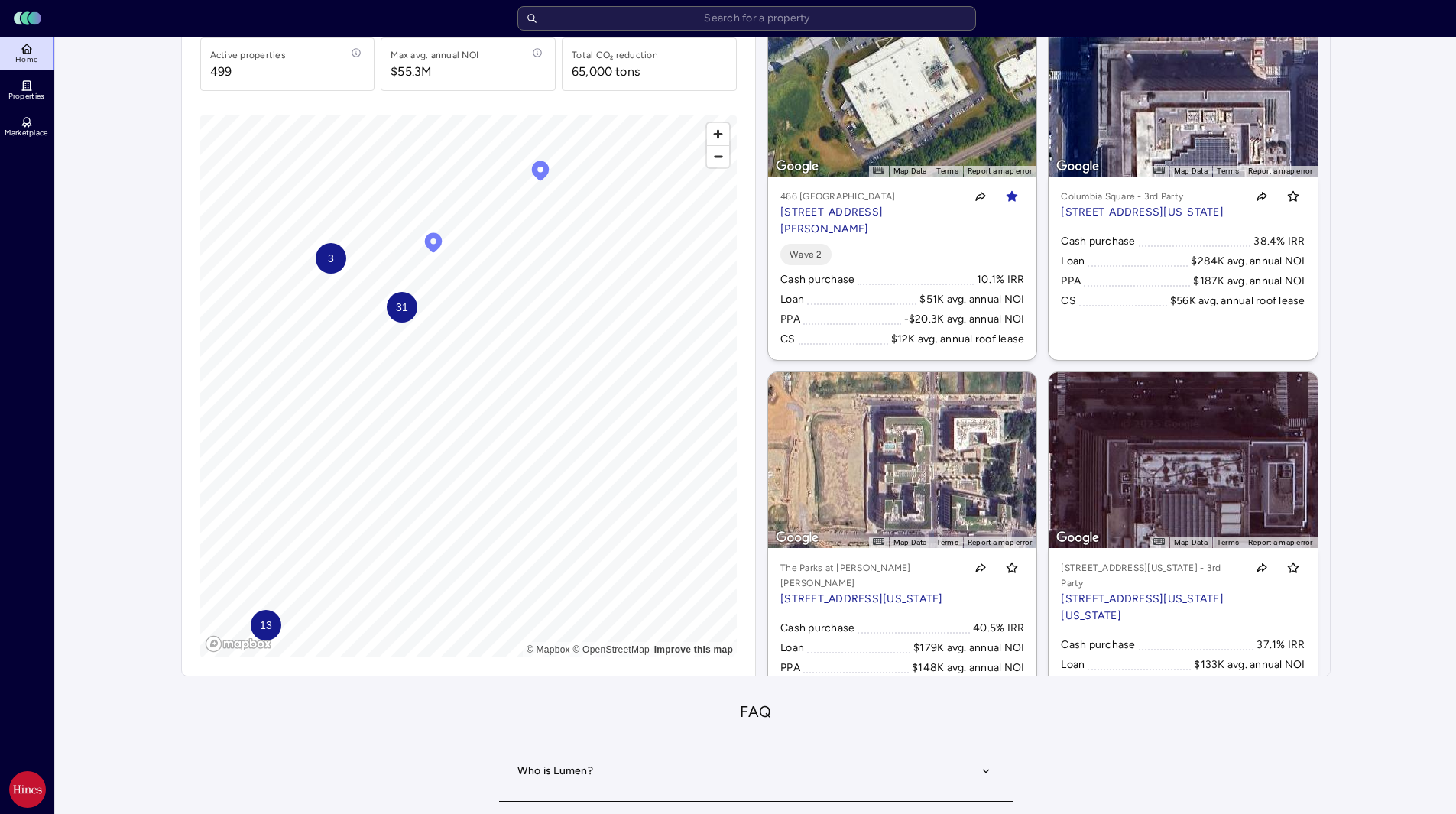
click at [409, 312] on div "31" at bounding box center [402, 308] width 31 height 31
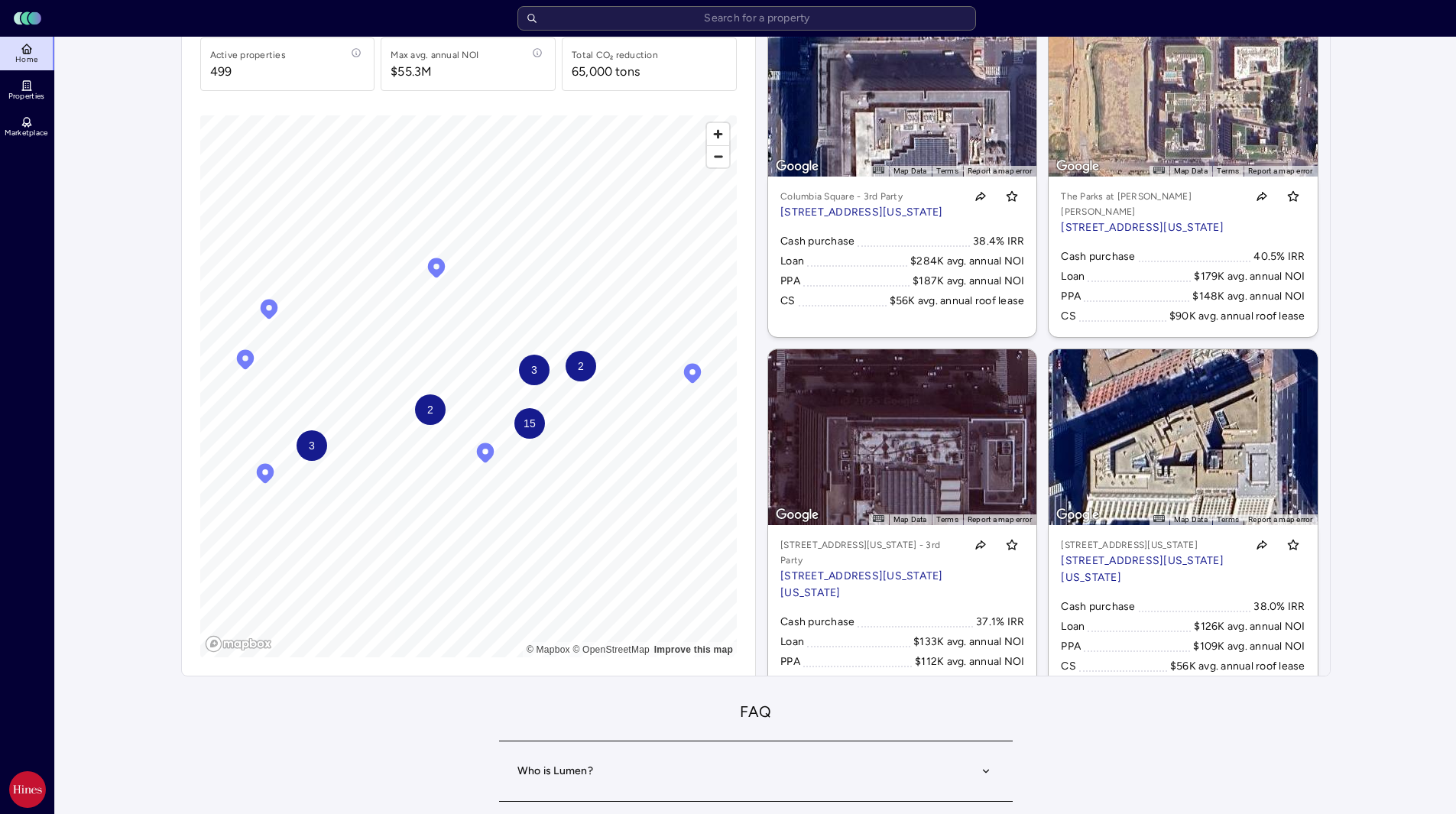
click at [538, 424] on div "15" at bounding box center [530, 424] width 31 height 31
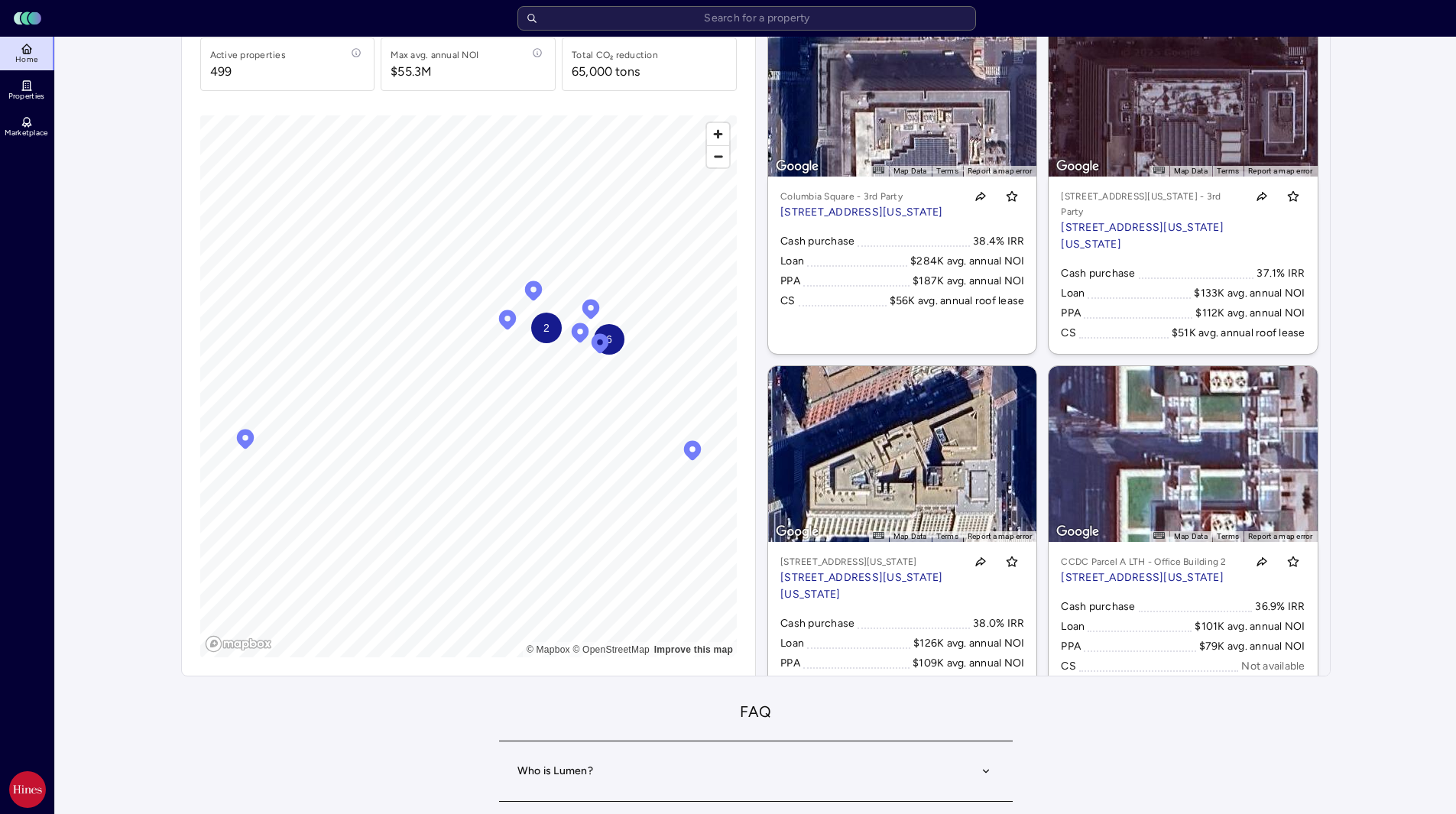
click at [622, 345] on div "6" at bounding box center [609, 339] width 31 height 31
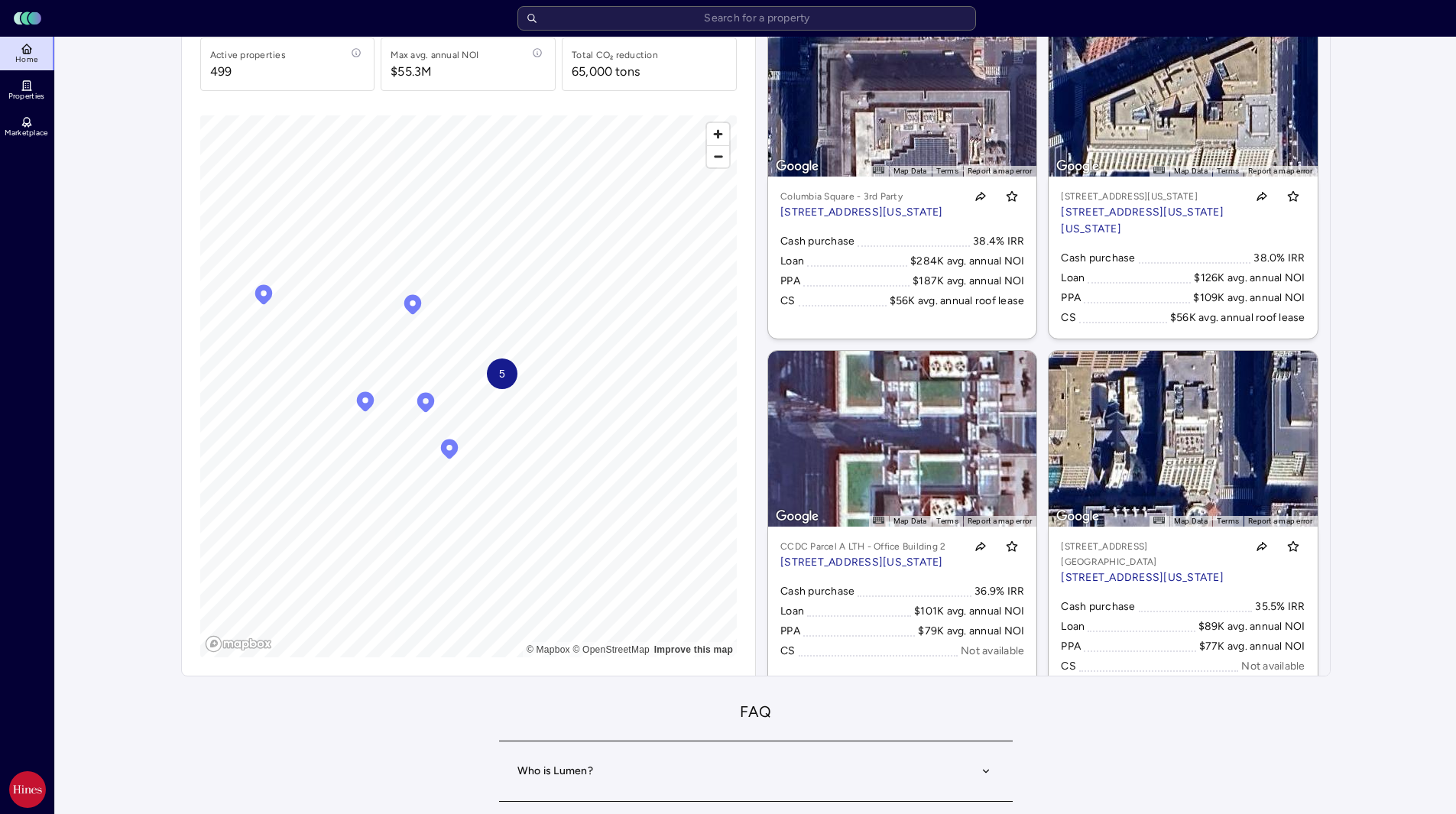
click at [509, 377] on div "5" at bounding box center [502, 374] width 31 height 31
click at [467, 393] on span "5" at bounding box center [469, 391] width 6 height 17
click at [1160, 134] on link "← Move left → Move right ↑ Move up ↓ Move down + Zoom in - Zoom out Home Jump l…" at bounding box center [1183, 170] width 268 height 338
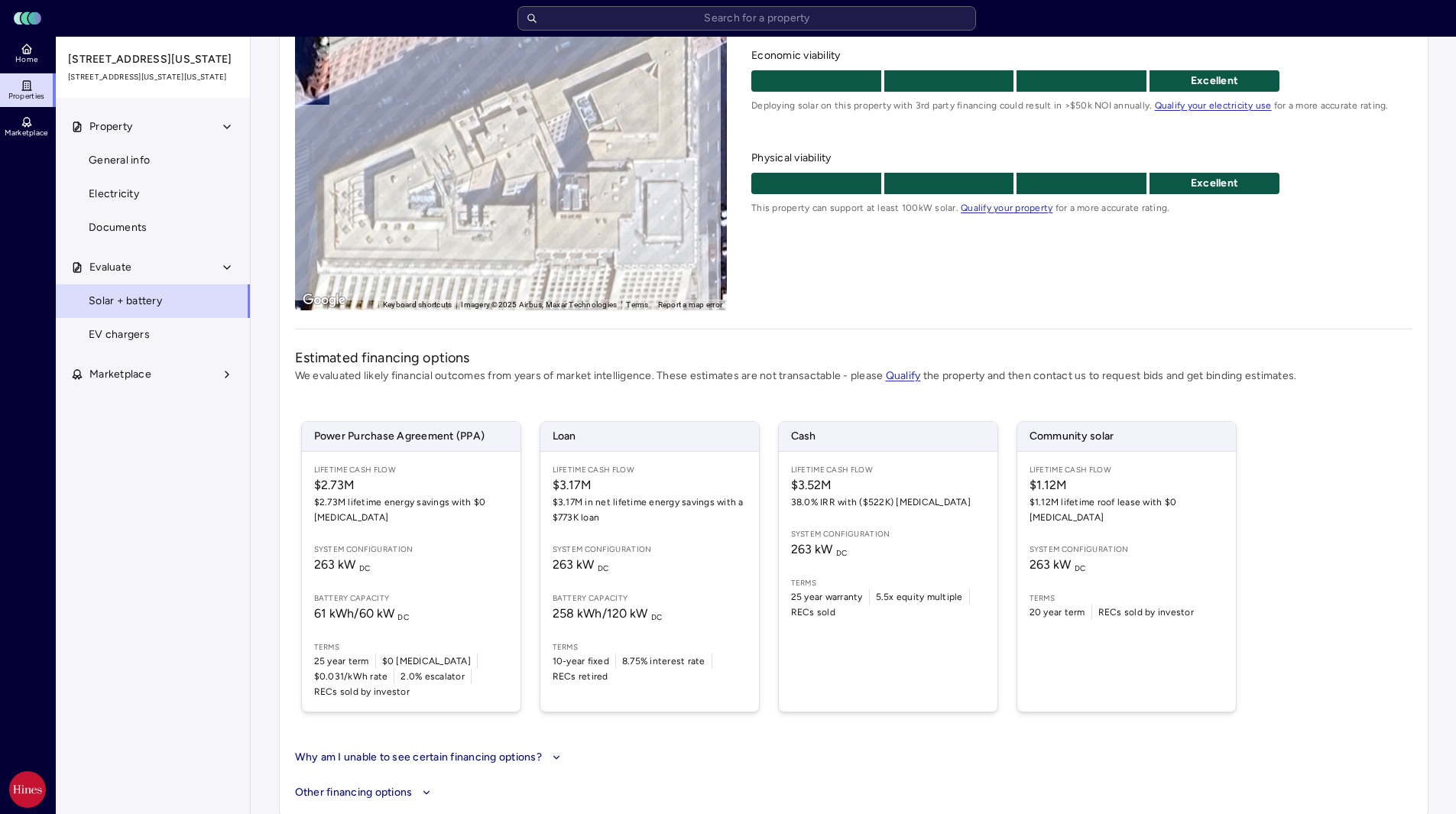
scroll to position [77, 0]
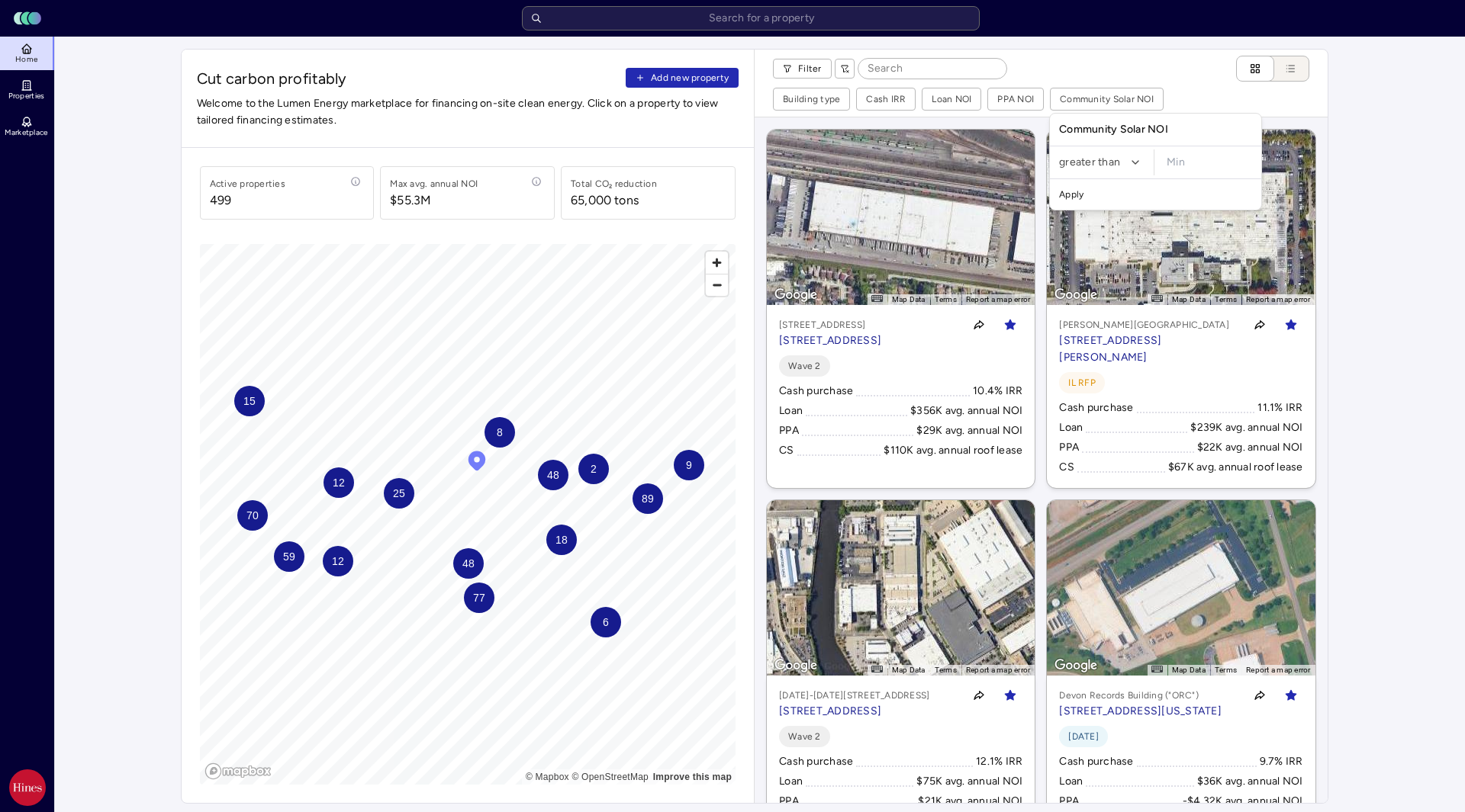
click at [1065, 100] on html "Toggle Sidebar Lumen Energy Logo Home Properties Marketplace [PERSON_NAME] [PER…" at bounding box center [732, 790] width 1465 height 1579
click at [1085, 130] on div "Community Solar NOI" at bounding box center [1156, 130] width 206 height 26
click at [1089, 164] on html "Toggle Sidebar Lumen Energy Logo Home Properties Marketplace [PERSON_NAME] [PER…" at bounding box center [732, 790] width 1465 height 1579
click at [1089, 219] on div "greater than" at bounding box center [1102, 219] width 90 height 25
click at [1193, 159] on input "minimum" at bounding box center [1209, 162] width 98 height 26
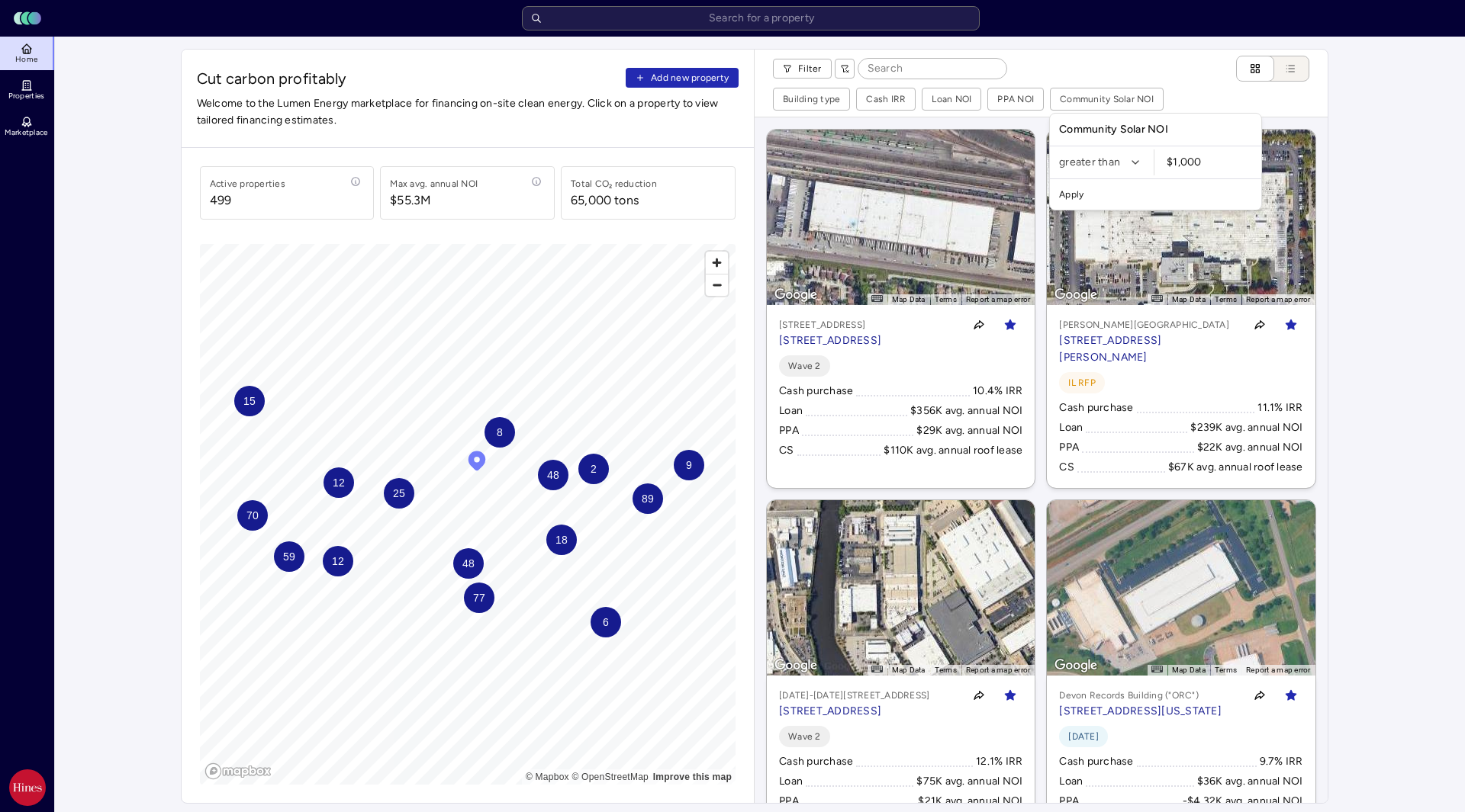
type input "$1,000"
click at [1075, 195] on button "Apply" at bounding box center [1156, 195] width 206 height 25
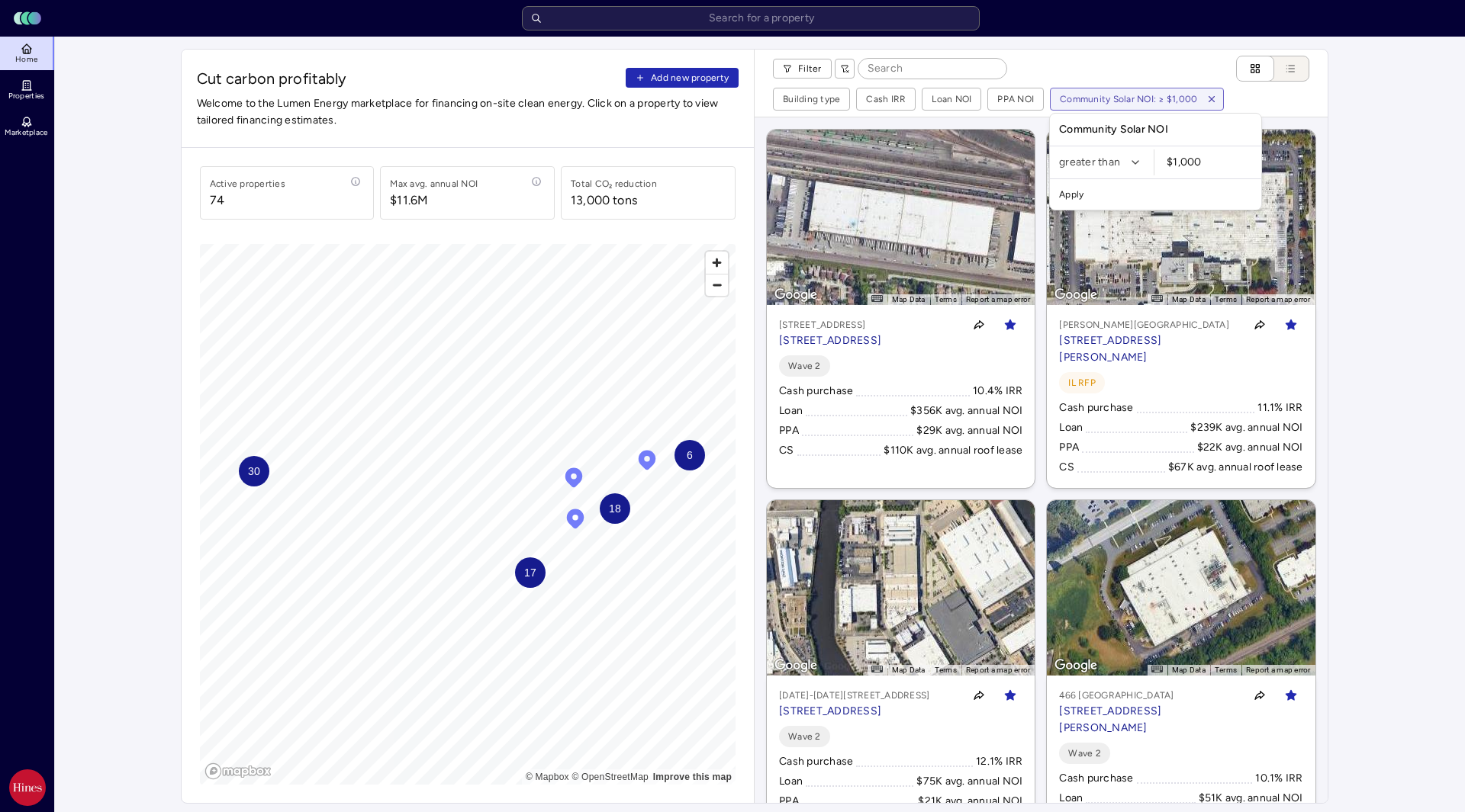
click at [1428, 344] on html "Toggle Sidebar Lumen Energy Logo Home Properties Marketplace [PERSON_NAME] [PER…" at bounding box center [732, 790] width 1465 height 1579
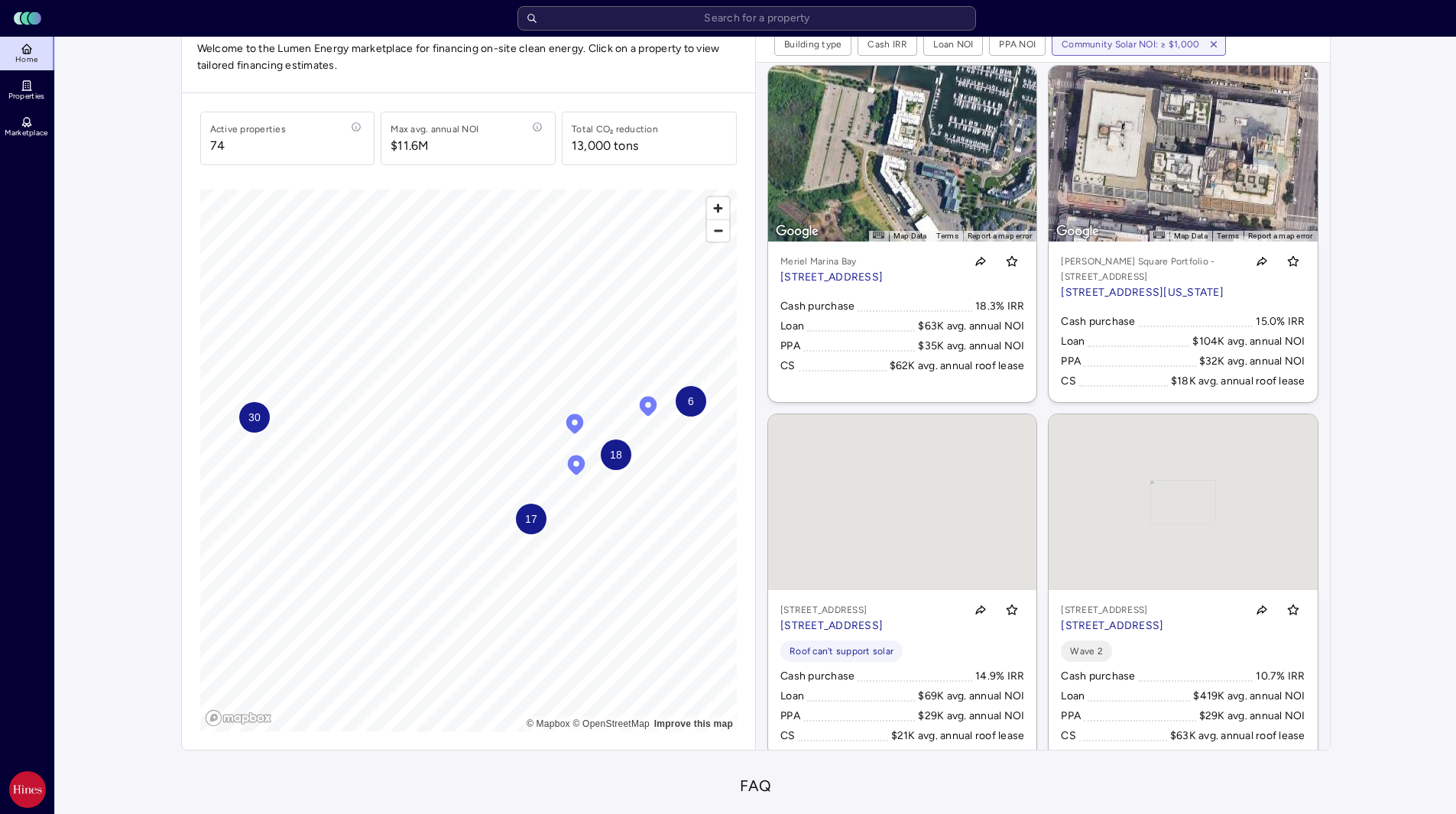
scroll to position [3593, 0]
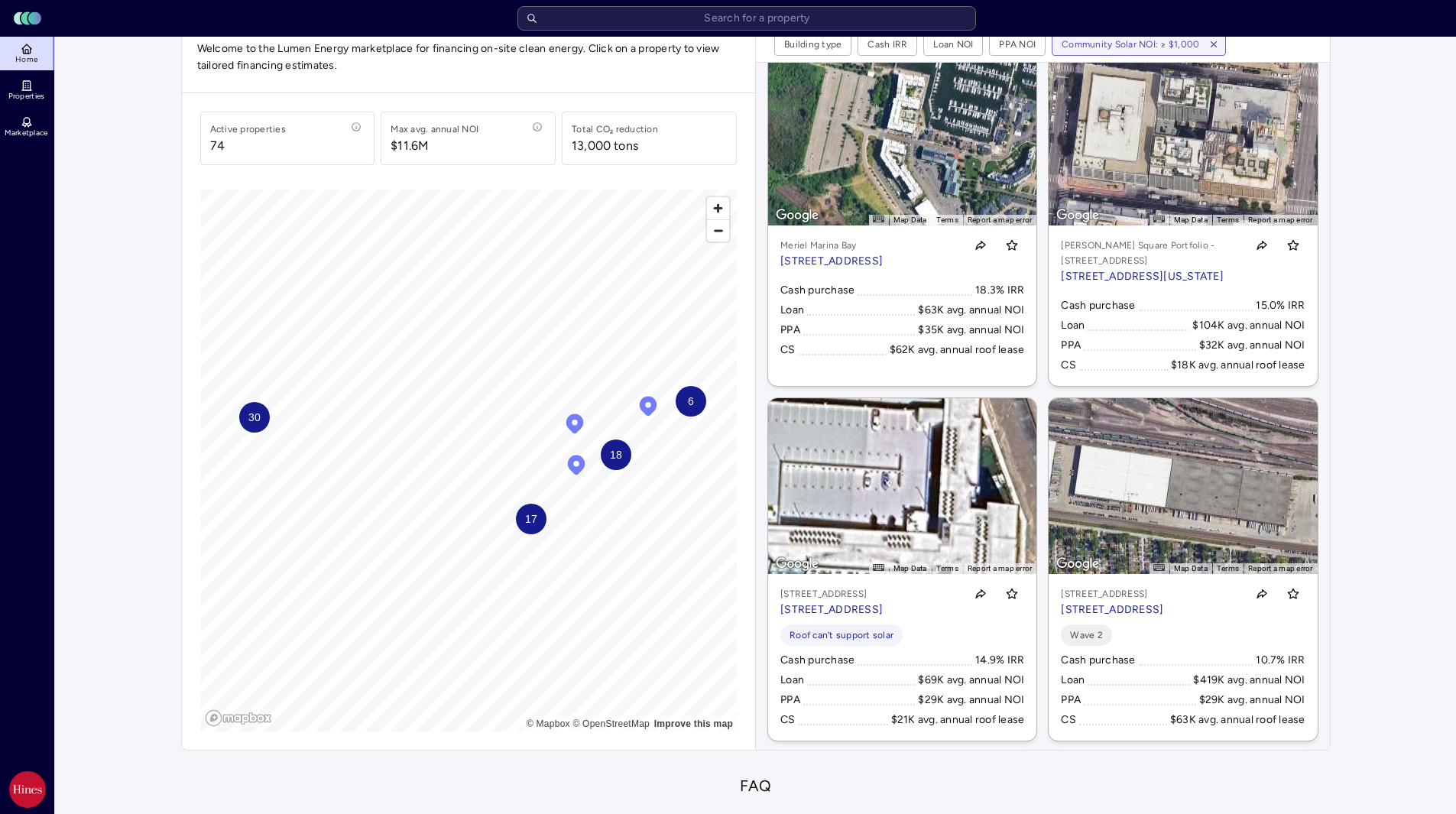
click at [883, 253] on p "Meriel Marina Bay" at bounding box center [831, 245] width 103 height 15
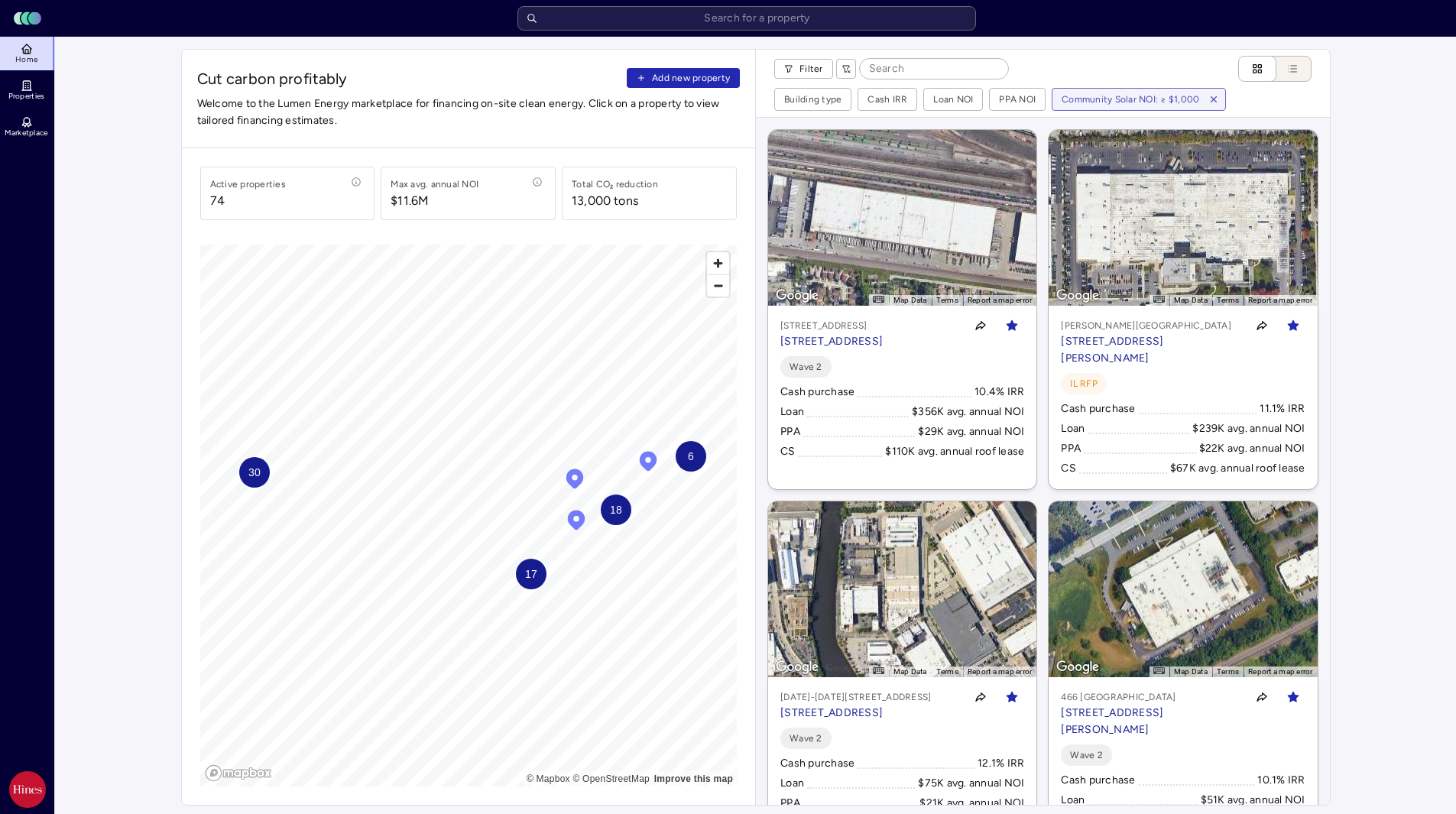
click at [1124, 103] on html "Toggle Sidebar Lumen Energy Logo Home Properties Marketplace [PERSON_NAME] [PER…" at bounding box center [728, 792] width 1456 height 1583
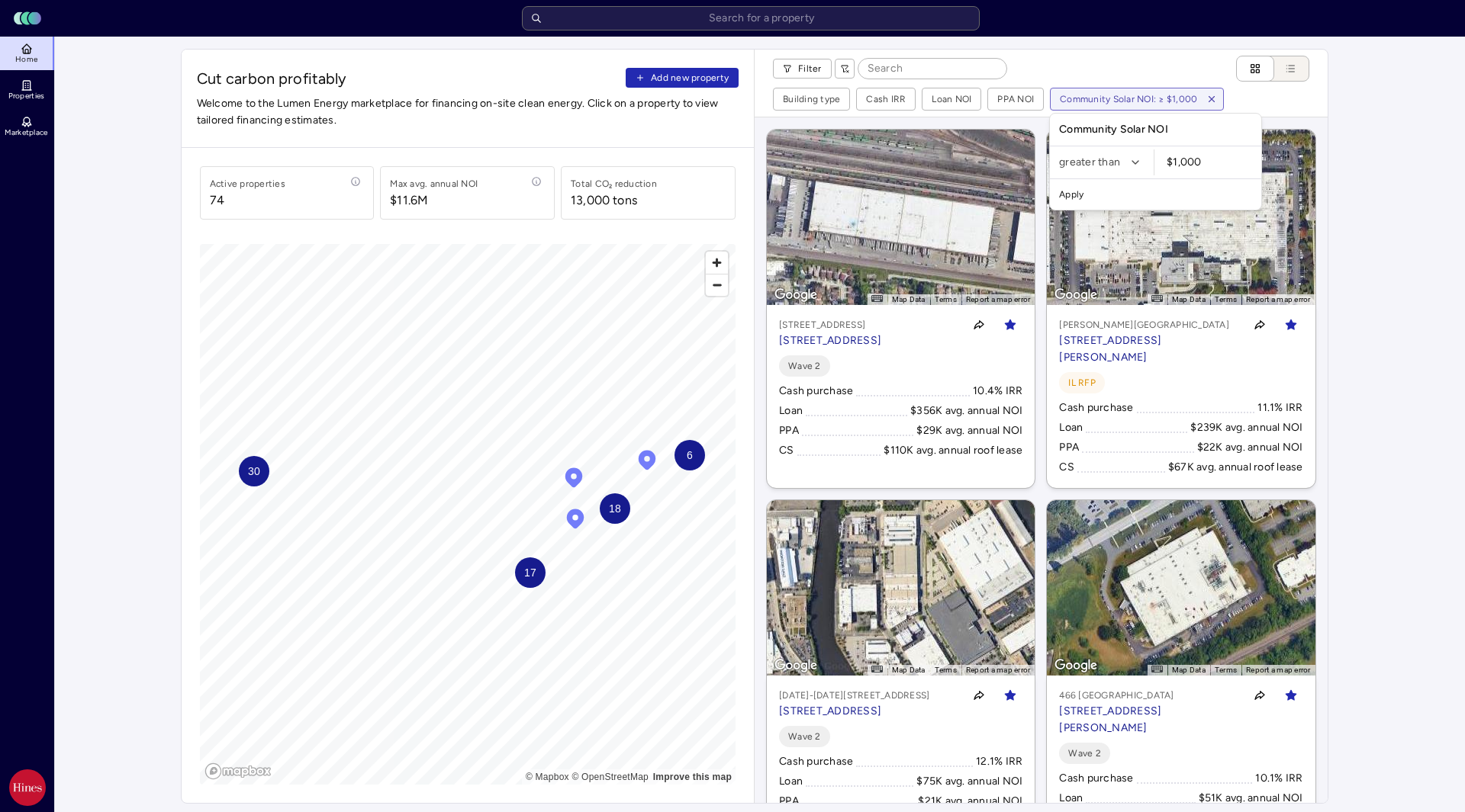
click at [1177, 159] on input "$1,000" at bounding box center [1209, 162] width 98 height 26
type input "$20,000"
click at [1053, 182] on button "Apply" at bounding box center [1156, 195] width 206 height 25
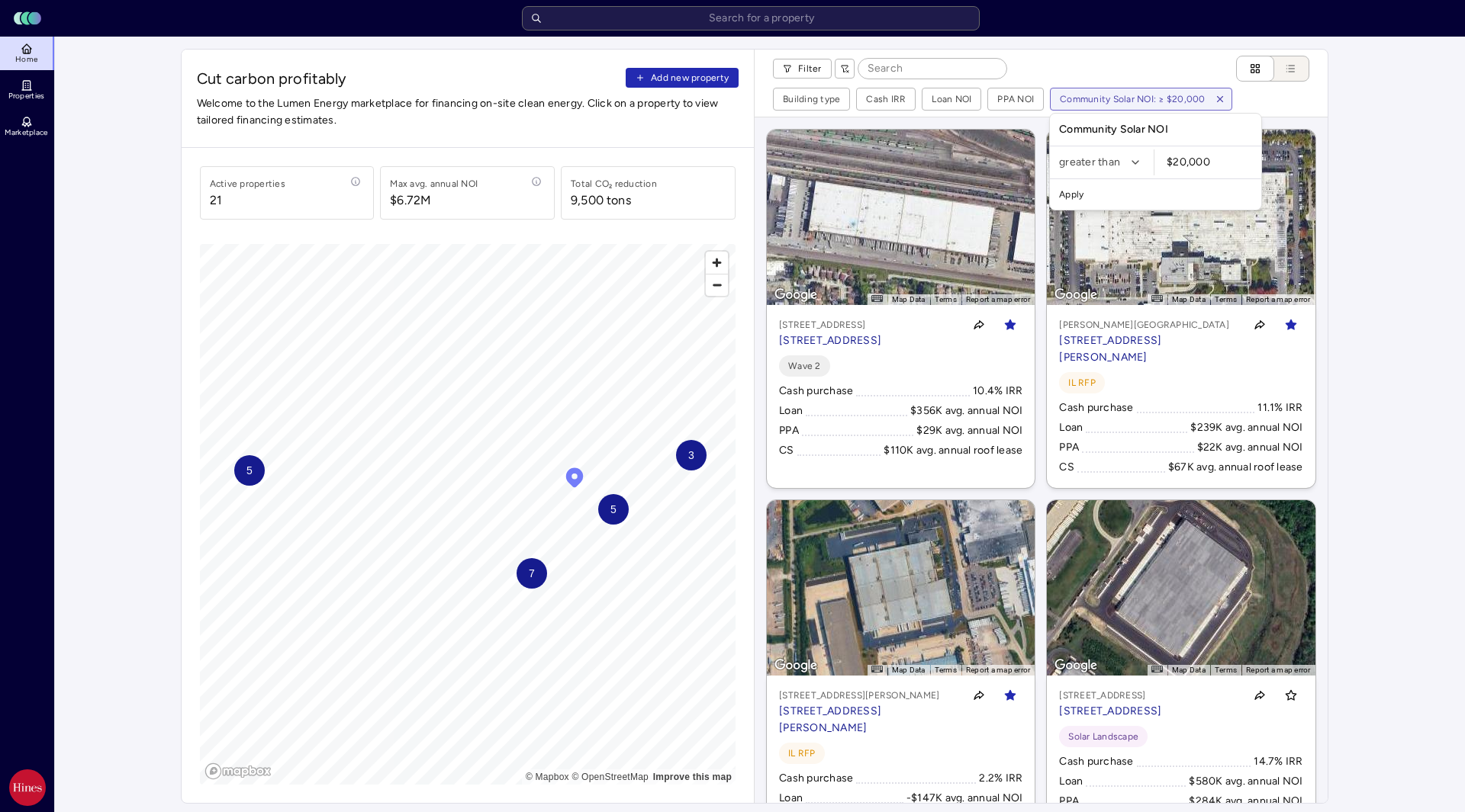
click at [1394, 169] on html "Toggle Sidebar Lumen Energy Logo Home Properties Marketplace [PERSON_NAME] [PER…" at bounding box center [732, 790] width 1465 height 1579
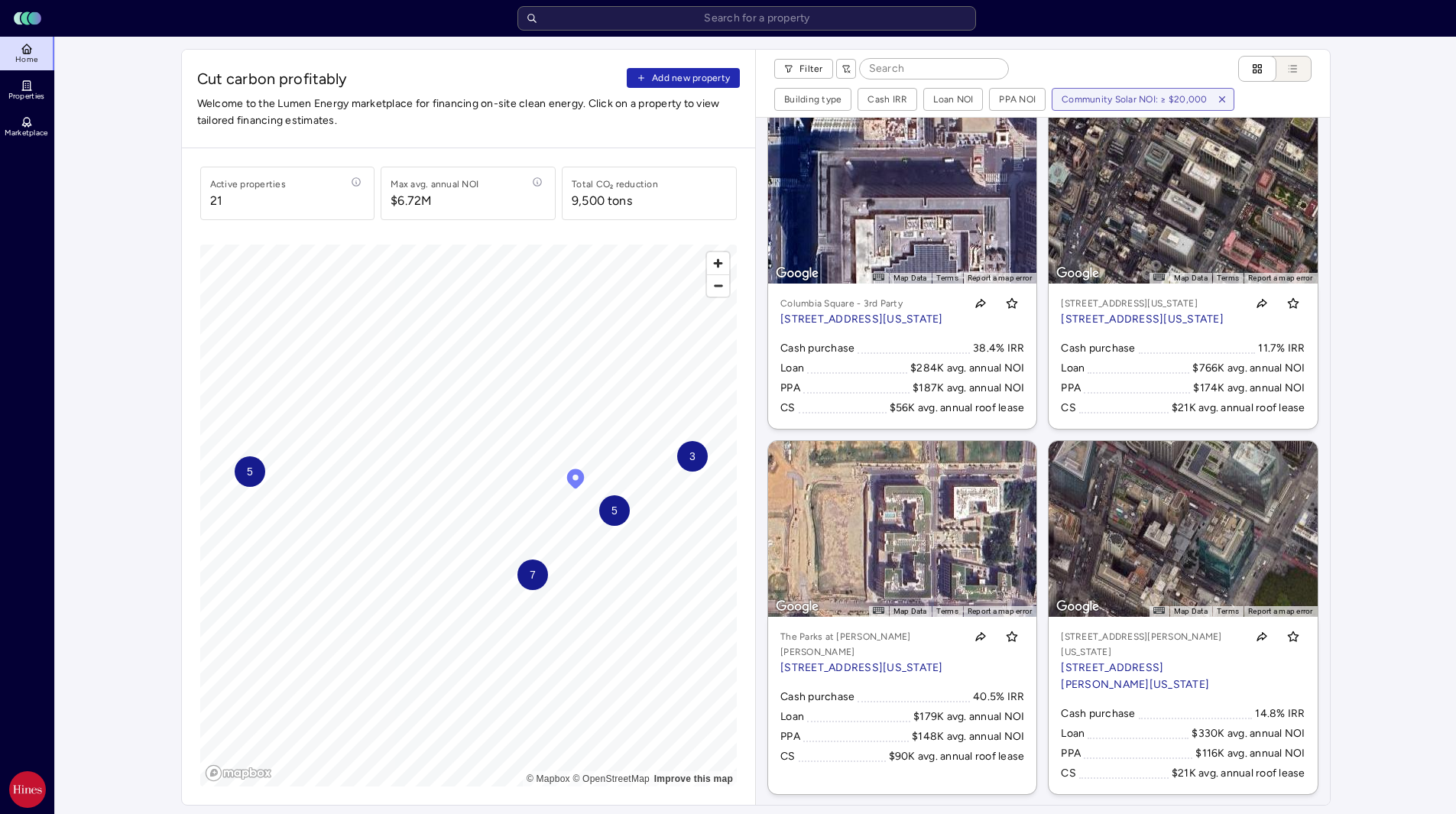
scroll to position [795, 0]
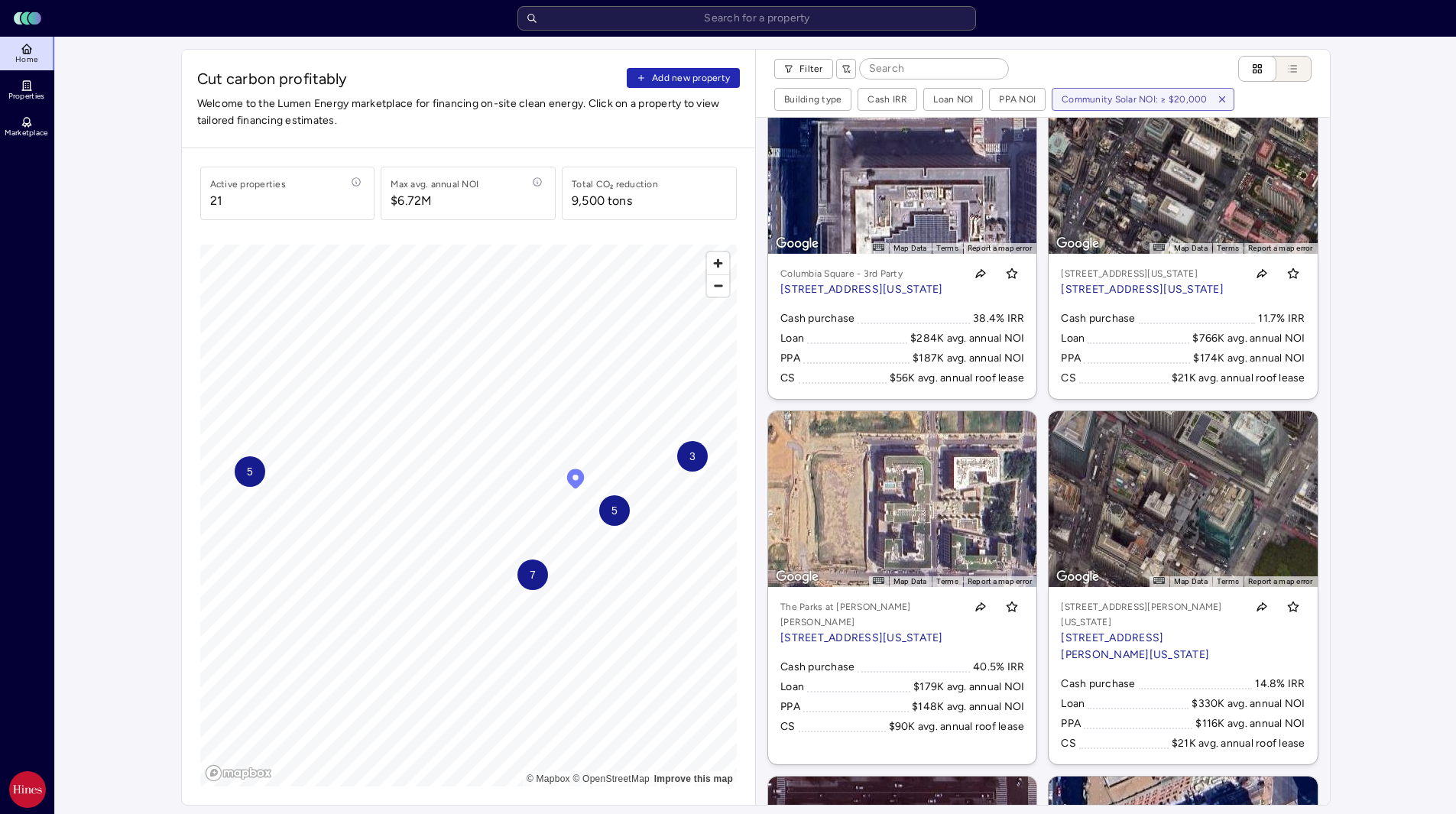
click at [909, 647] on p "[STREET_ADDRESS][US_STATE]" at bounding box center [869, 639] width 178 height 17
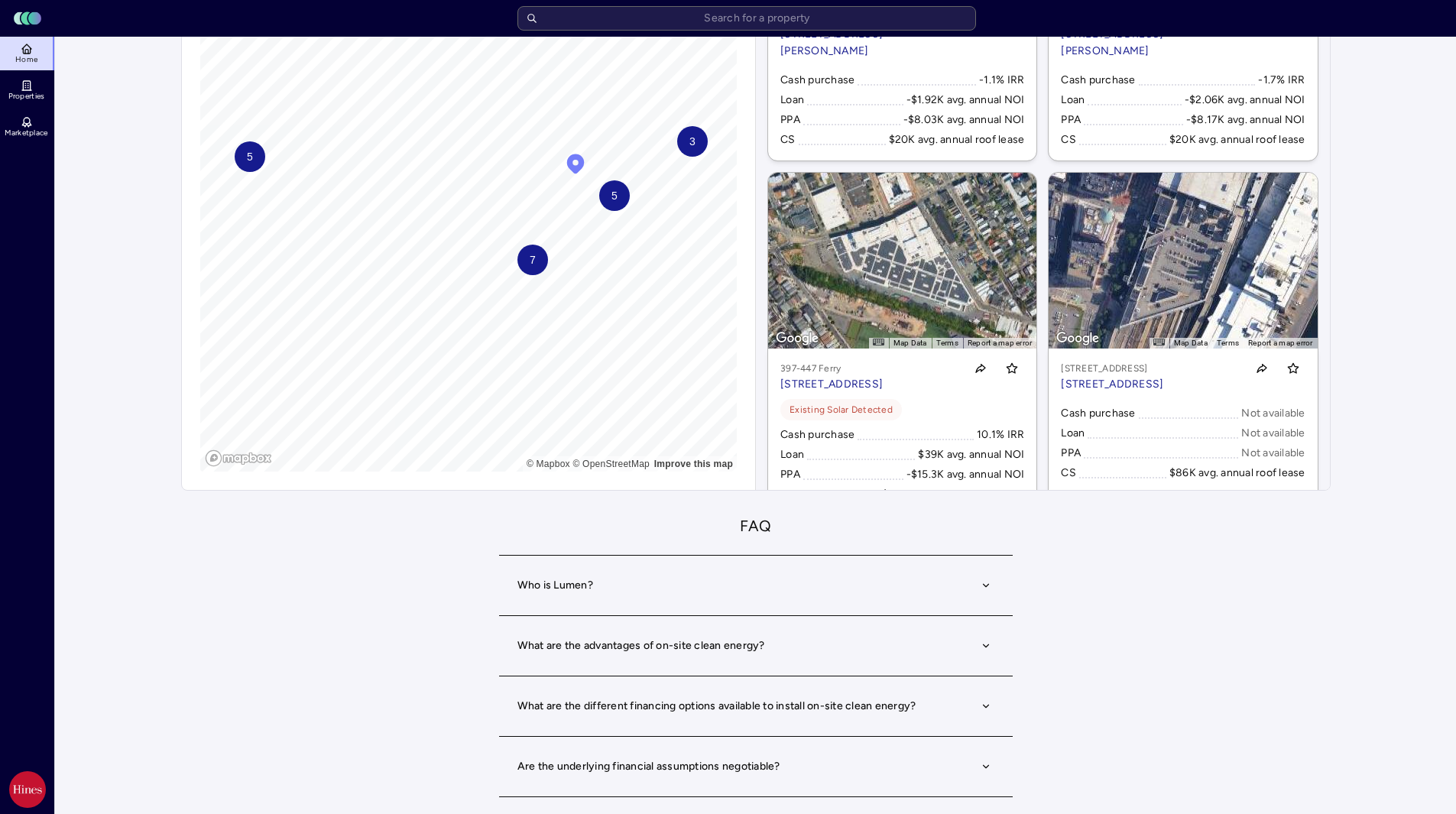
scroll to position [2597, 0]
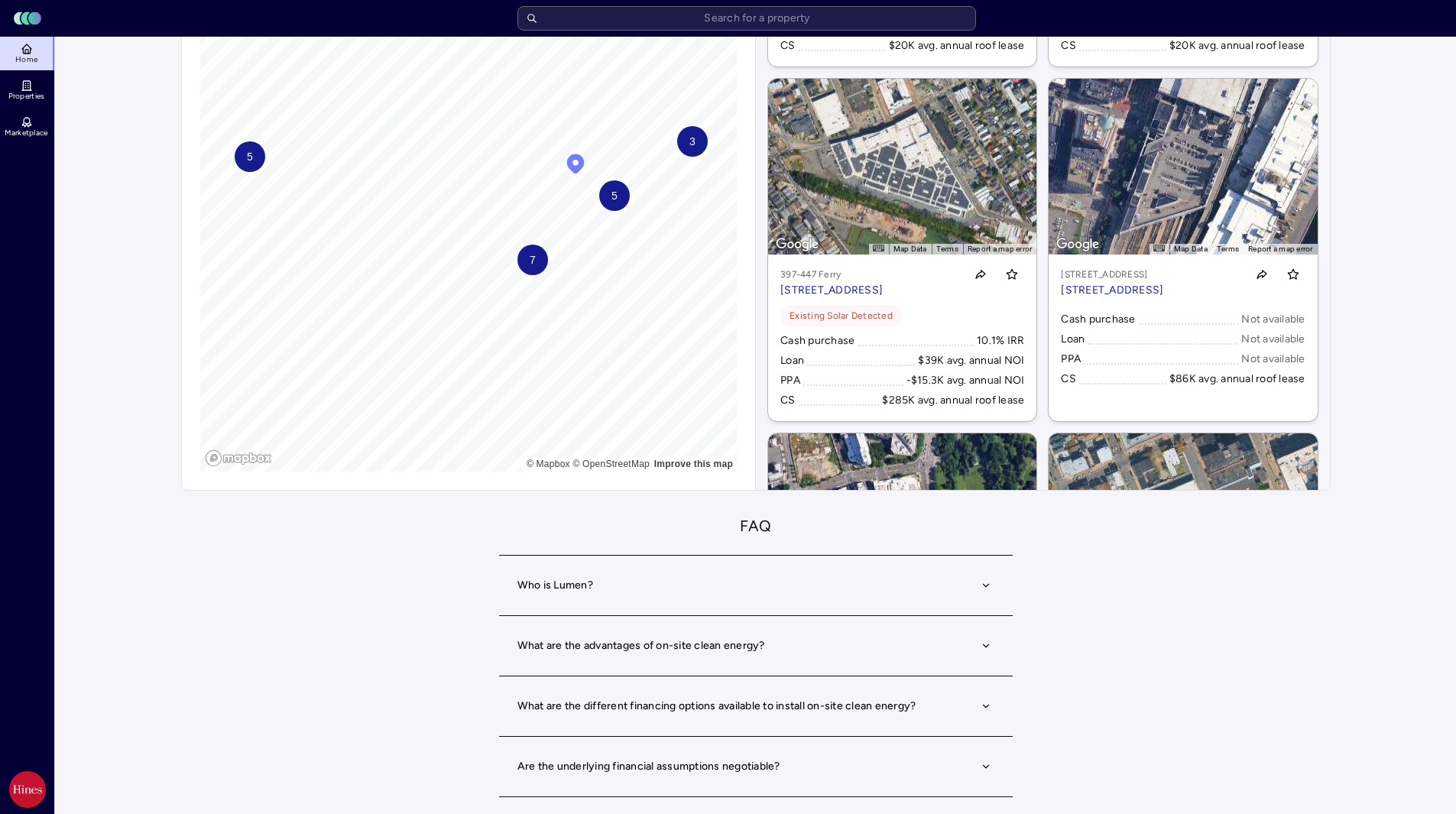
click at [1120, 299] on p "[STREET_ADDRESS]" at bounding box center [1112, 291] width 103 height 17
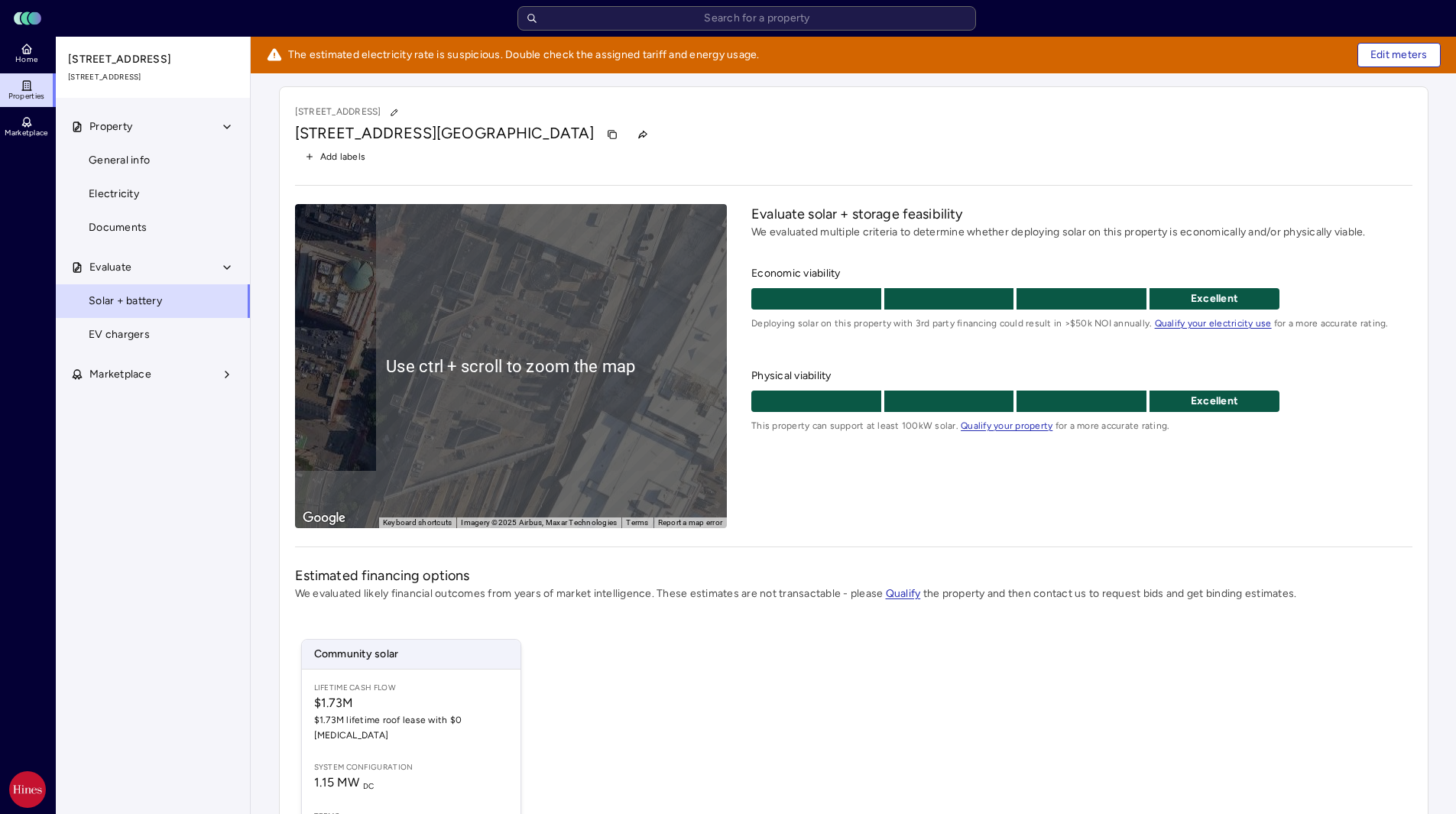
scroll to position [138, 0]
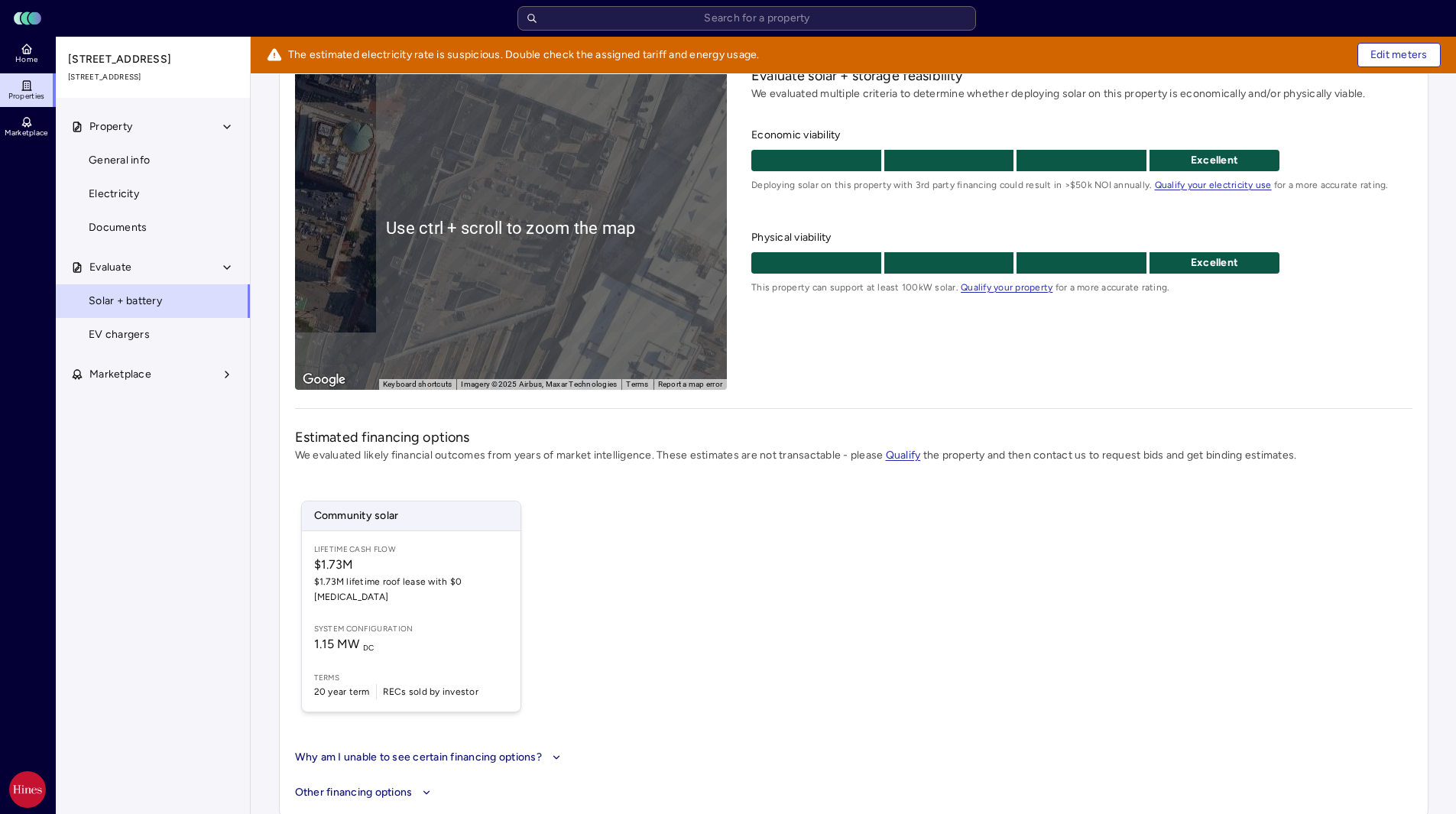
click at [507, 290] on div "To activate drag with keyboard, press Alt + Enter. Once in keyboard drag state,…" at bounding box center [511, 228] width 433 height 324
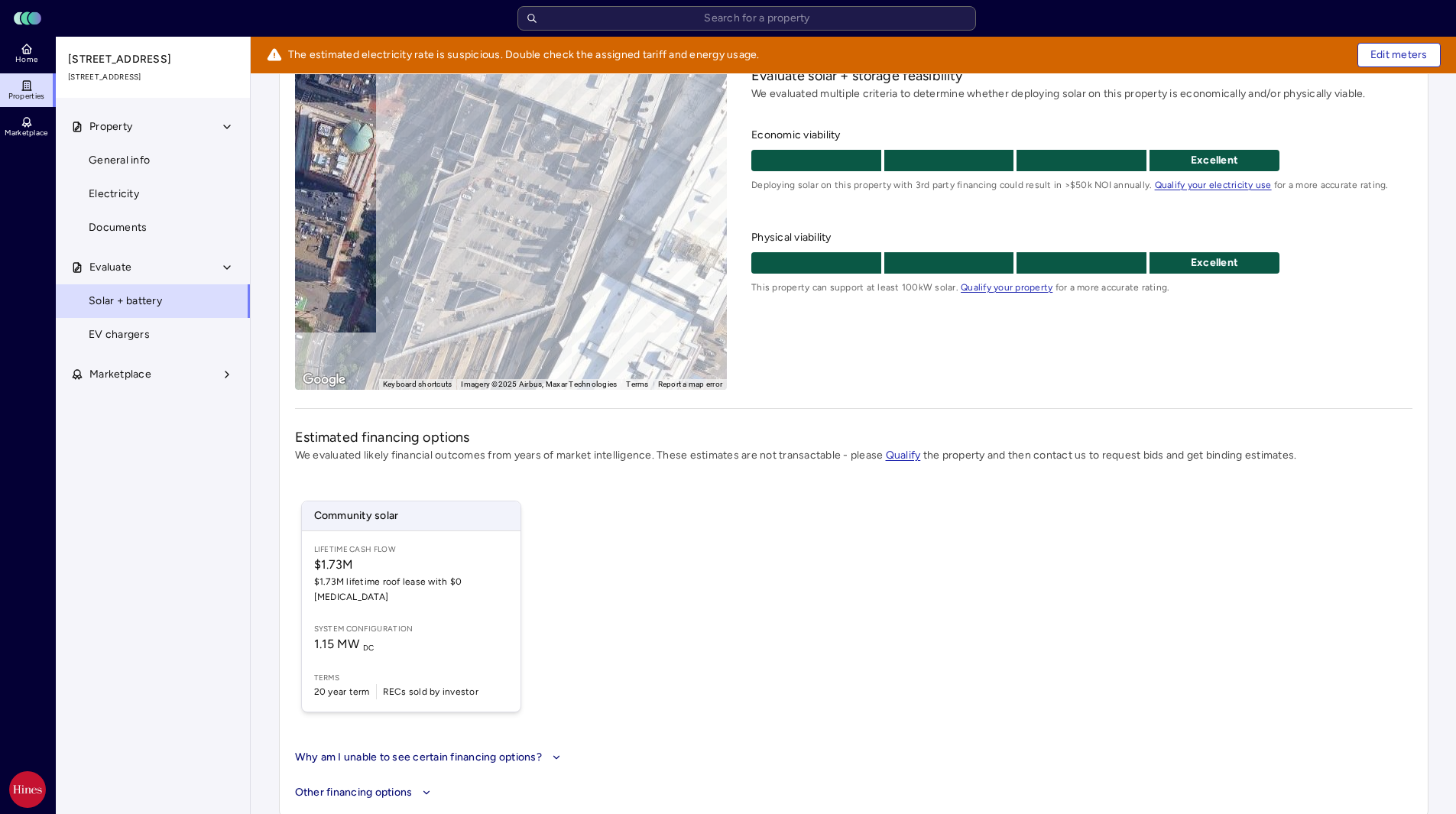
click at [507, 220] on gmp-advanced-marker at bounding box center [507, 220] width 0 height 0
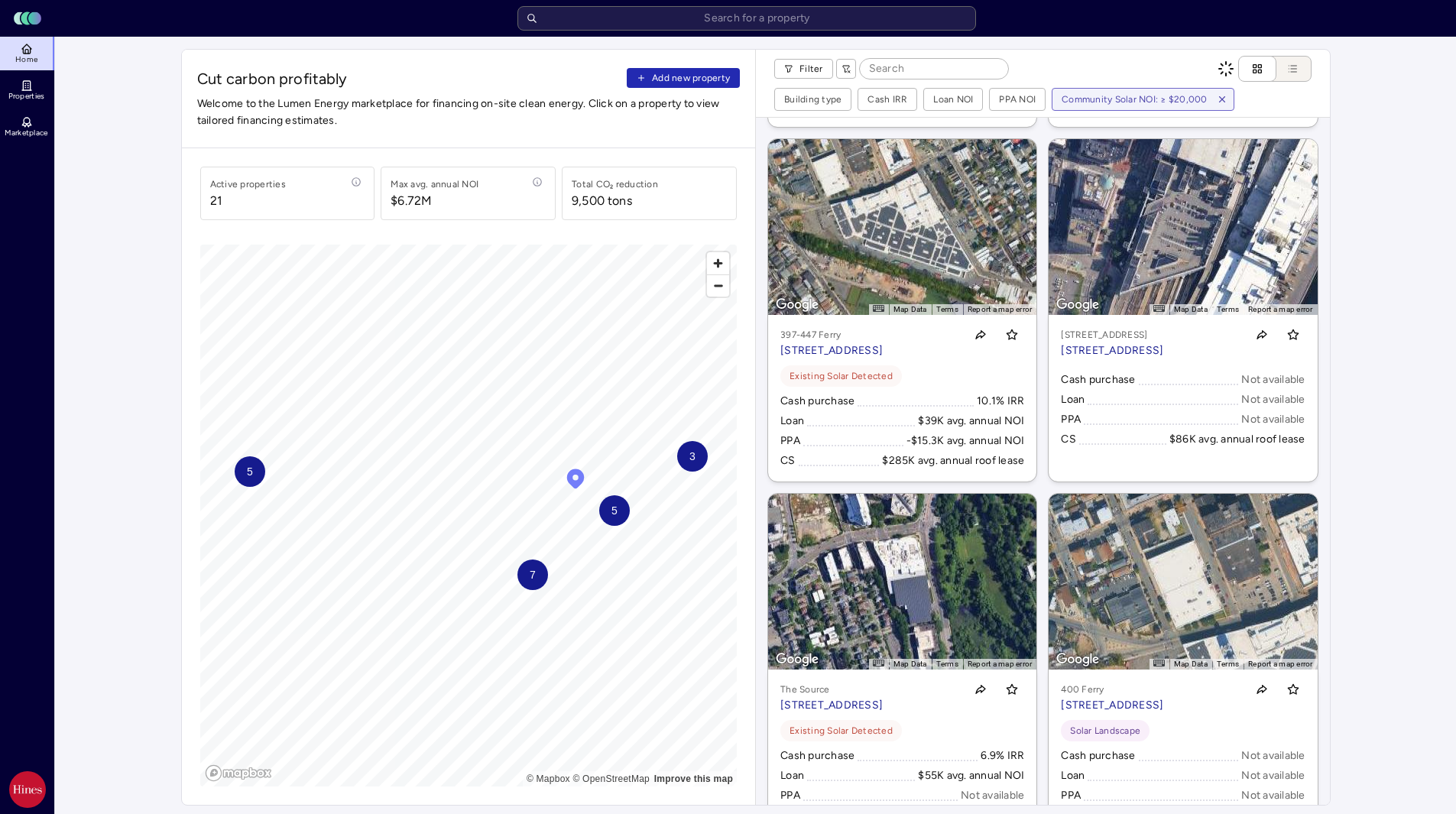
scroll to position [2980, 0]
